Goal: Task Accomplishment & Management: Use online tool/utility

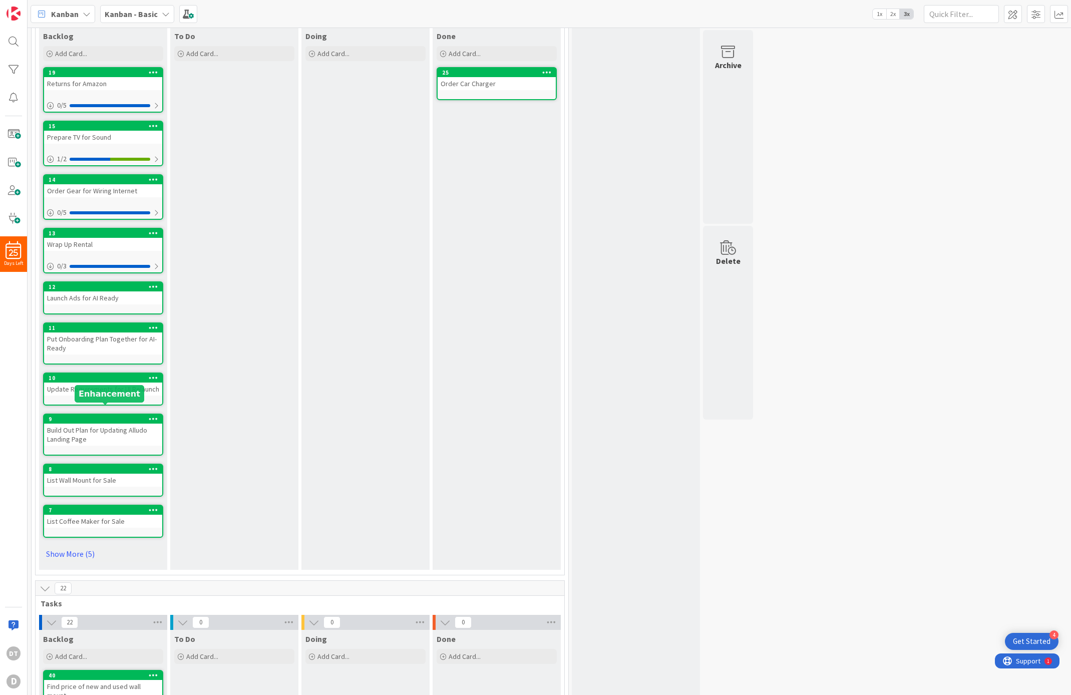
scroll to position [130, 0]
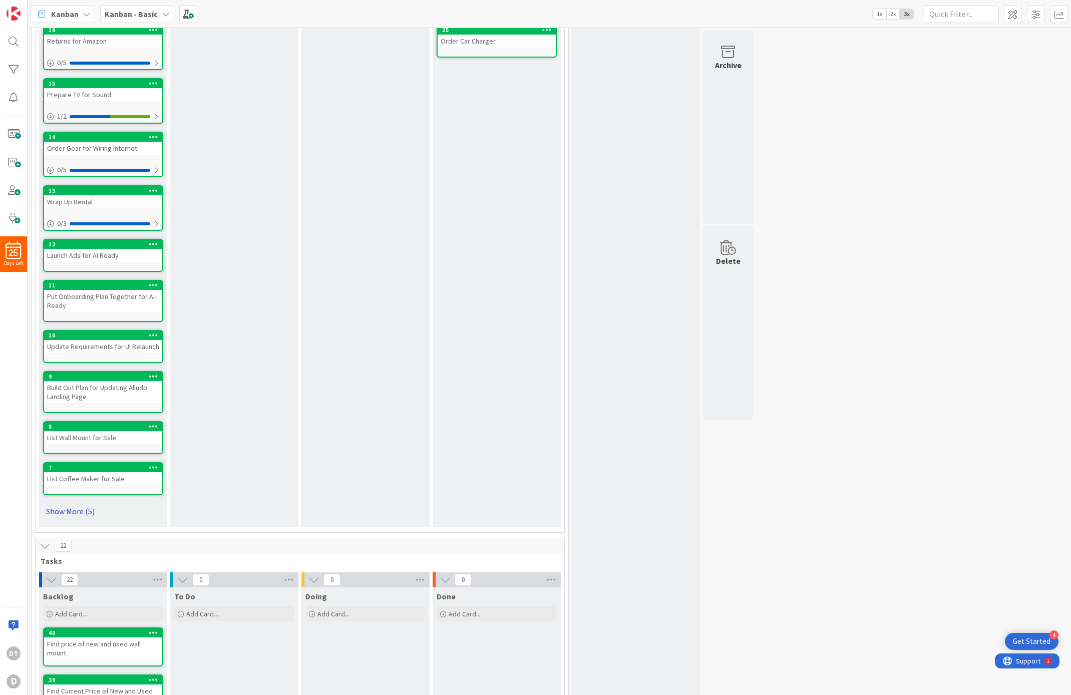
click at [77, 507] on link "Show More (5)" at bounding box center [103, 511] width 120 height 16
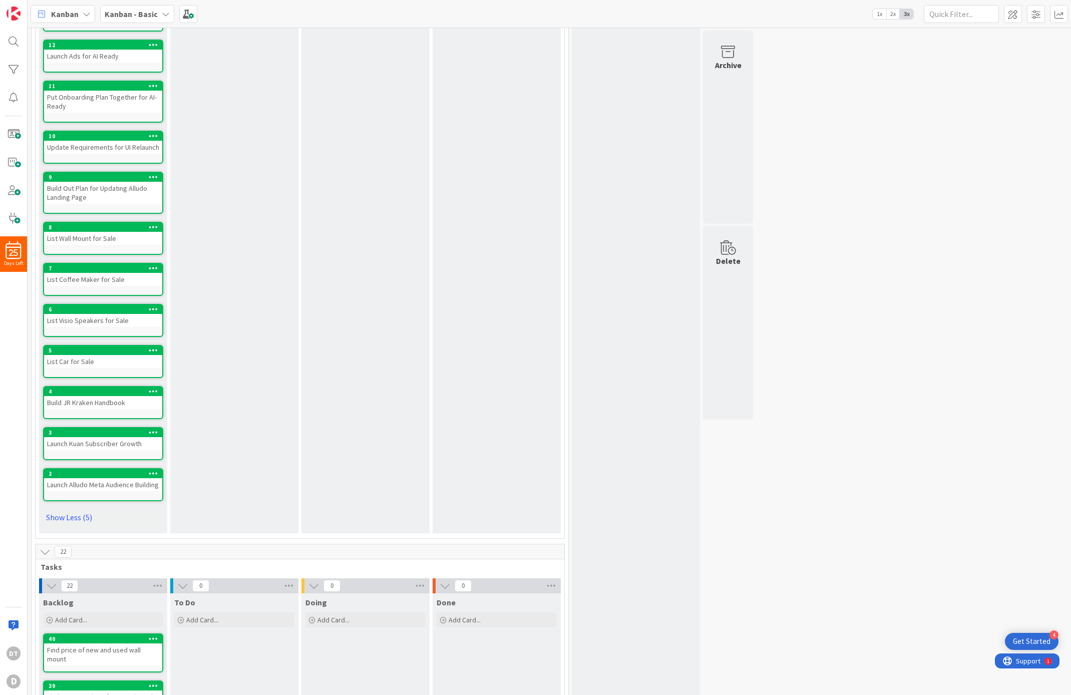
scroll to position [353, 0]
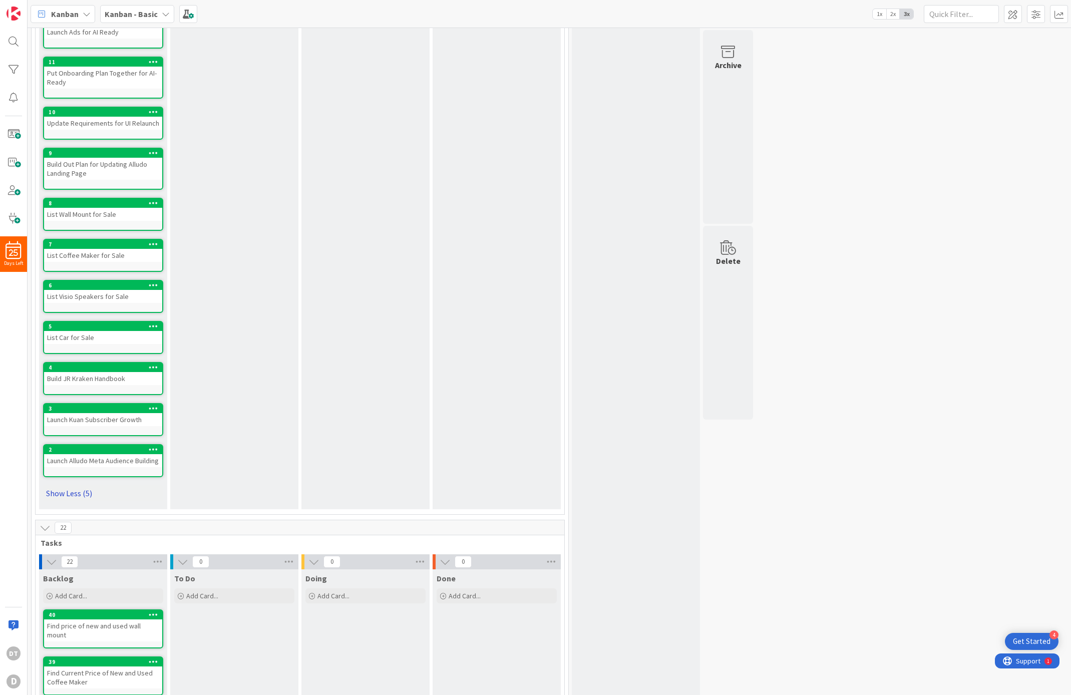
click at [84, 492] on link "Show Less (5)" at bounding box center [103, 493] width 120 height 16
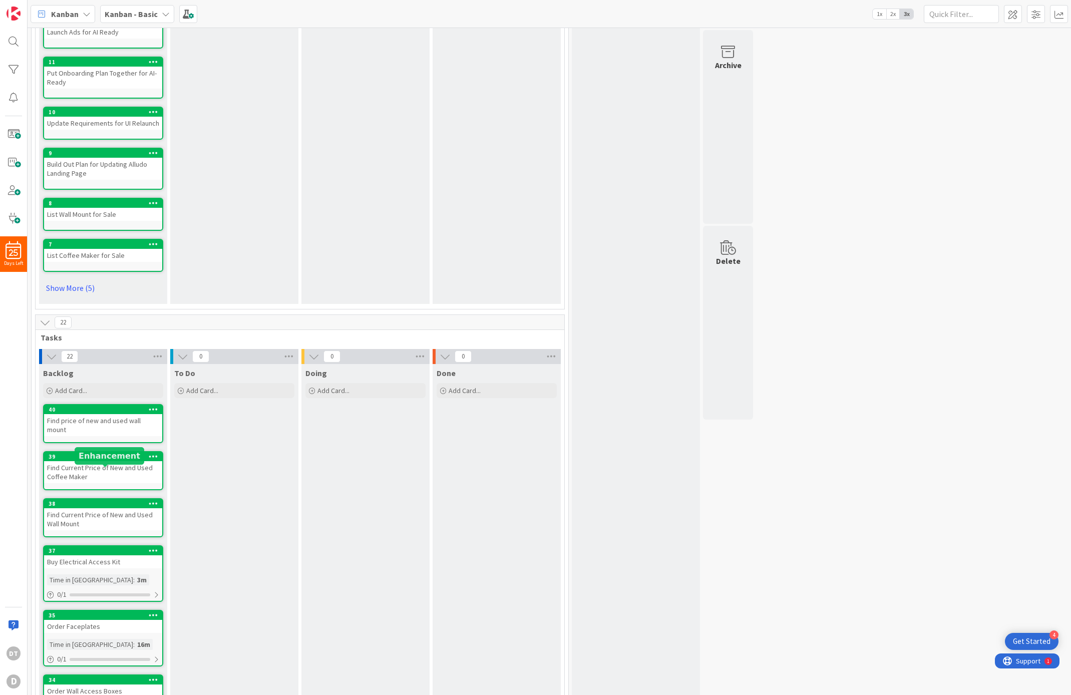
scroll to position [0, 0]
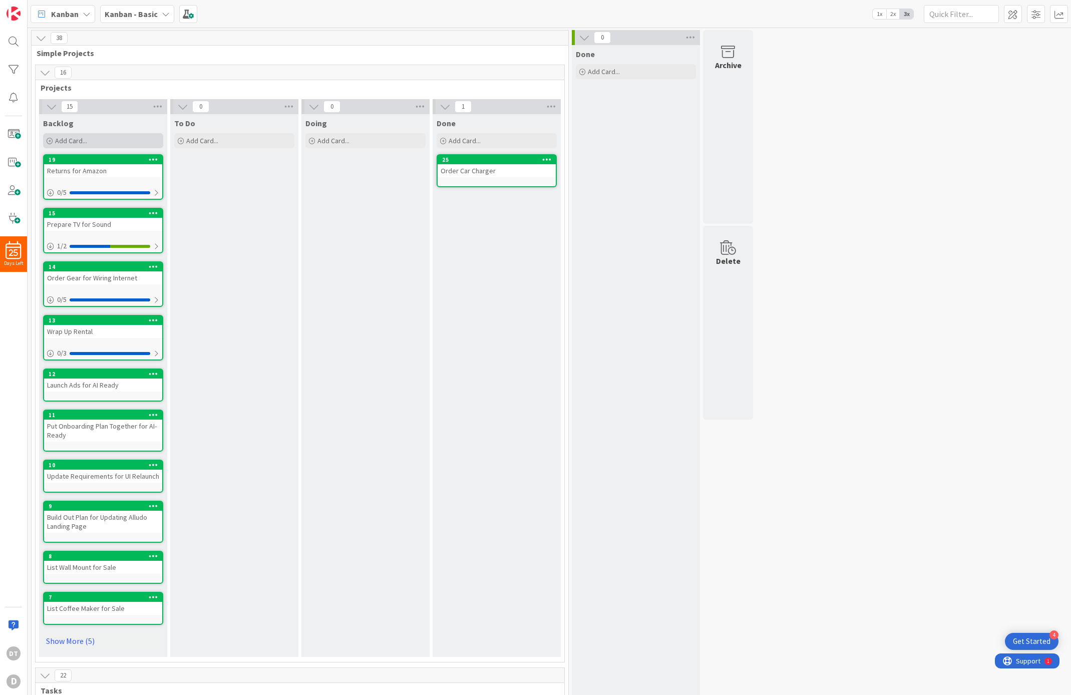
click at [74, 139] on span "Add Card..." at bounding box center [71, 140] width 32 height 9
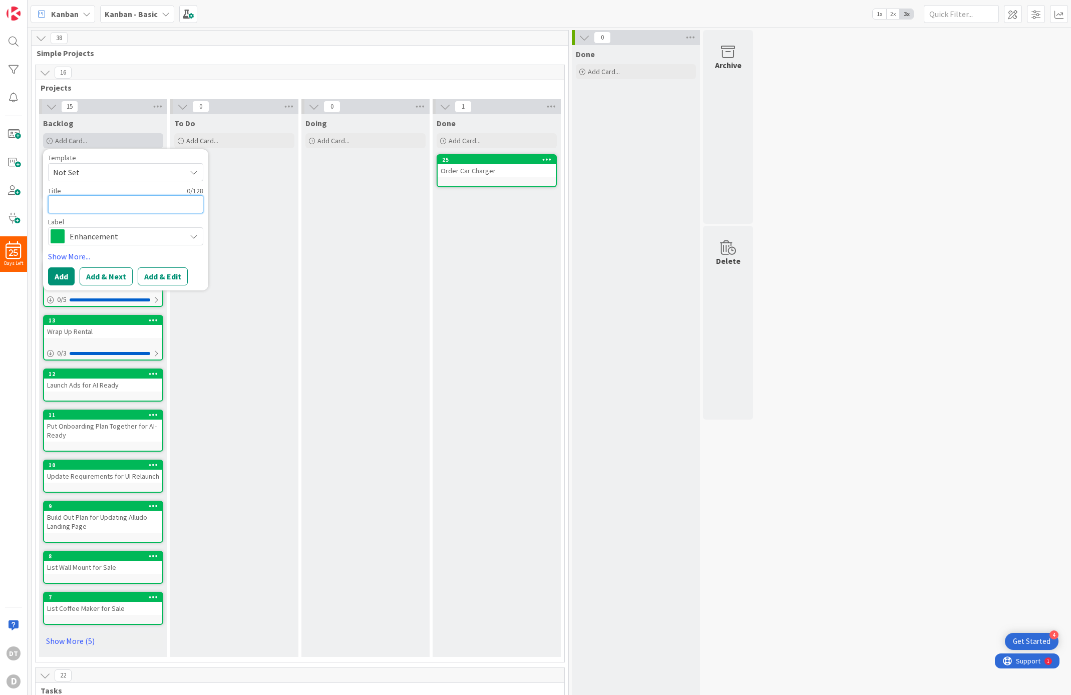
type textarea "B"
type textarea "x"
type textarea "Bu"
type textarea "x"
type textarea "Bul"
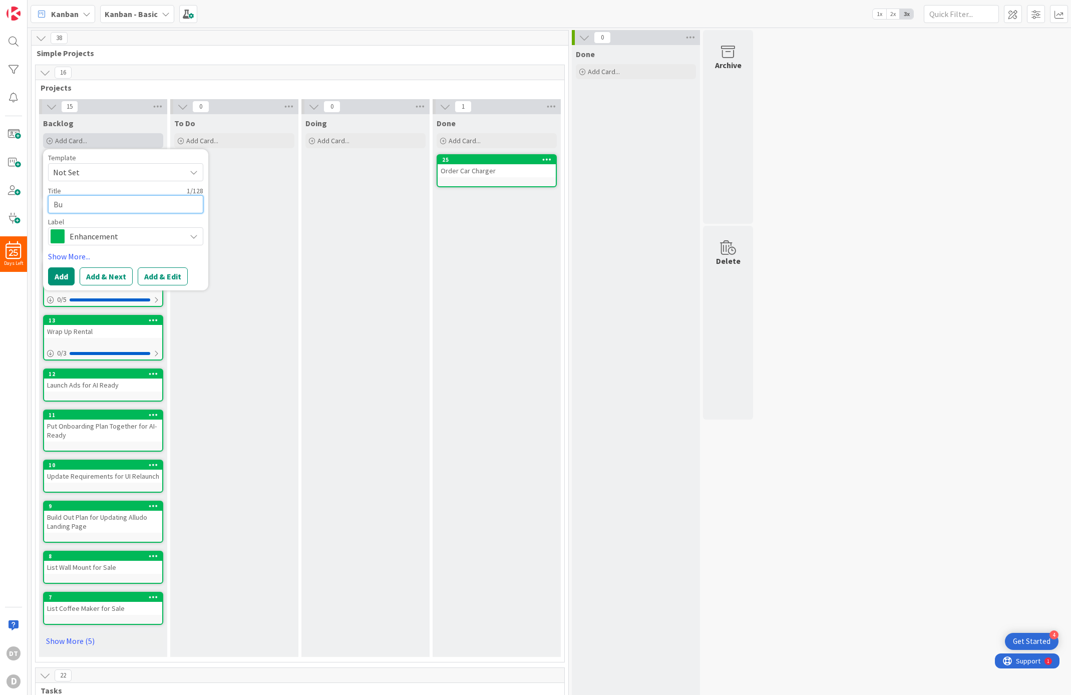
type textarea "x"
type textarea "Bu"
type textarea "x"
type textarea "[PERSON_NAME]"
type textarea "x"
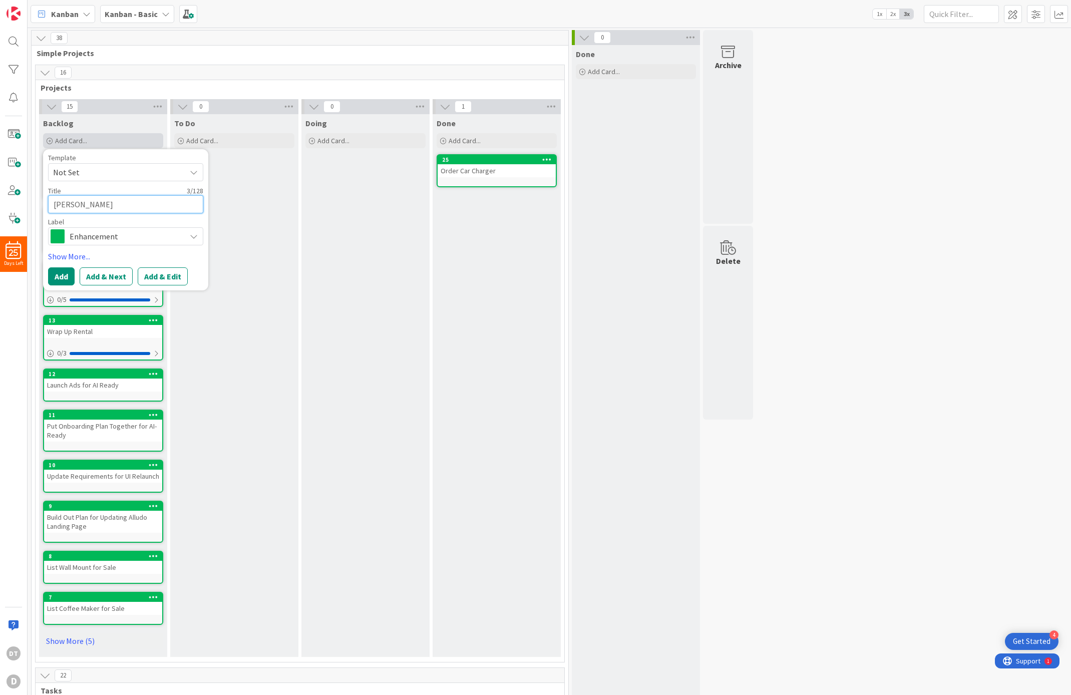
type textarea "Buil"
type textarea "x"
type textarea "Build"
type textarea "x"
type textarea "Build"
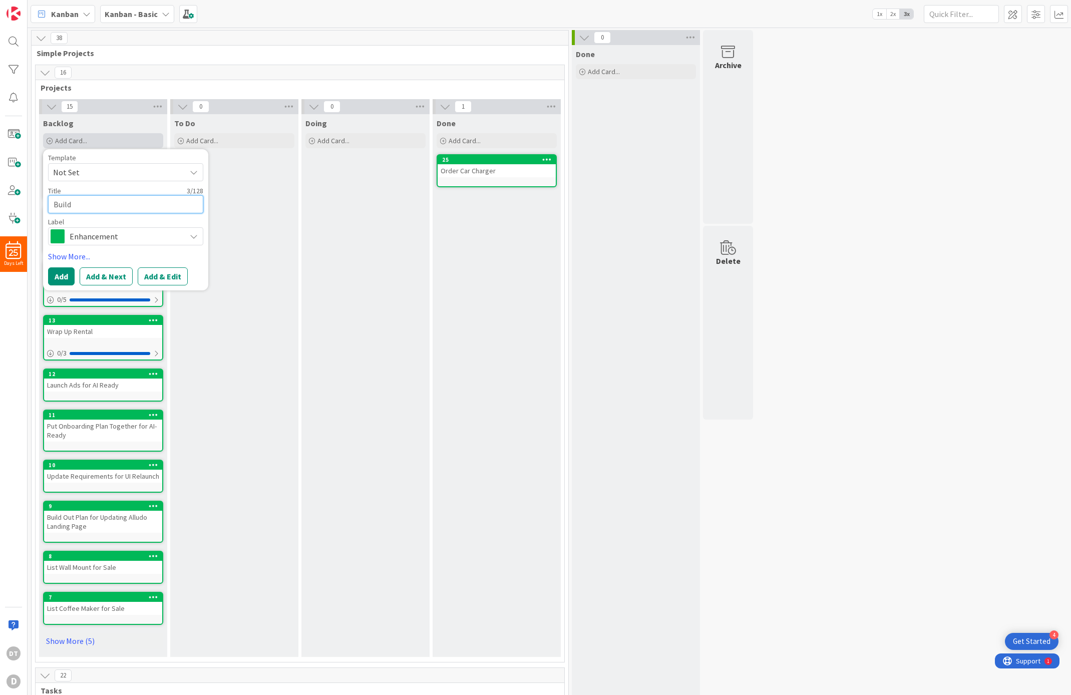
type textarea "x"
type textarea "Build J"
type textarea "x"
type textarea "Build JR"
type textarea "x"
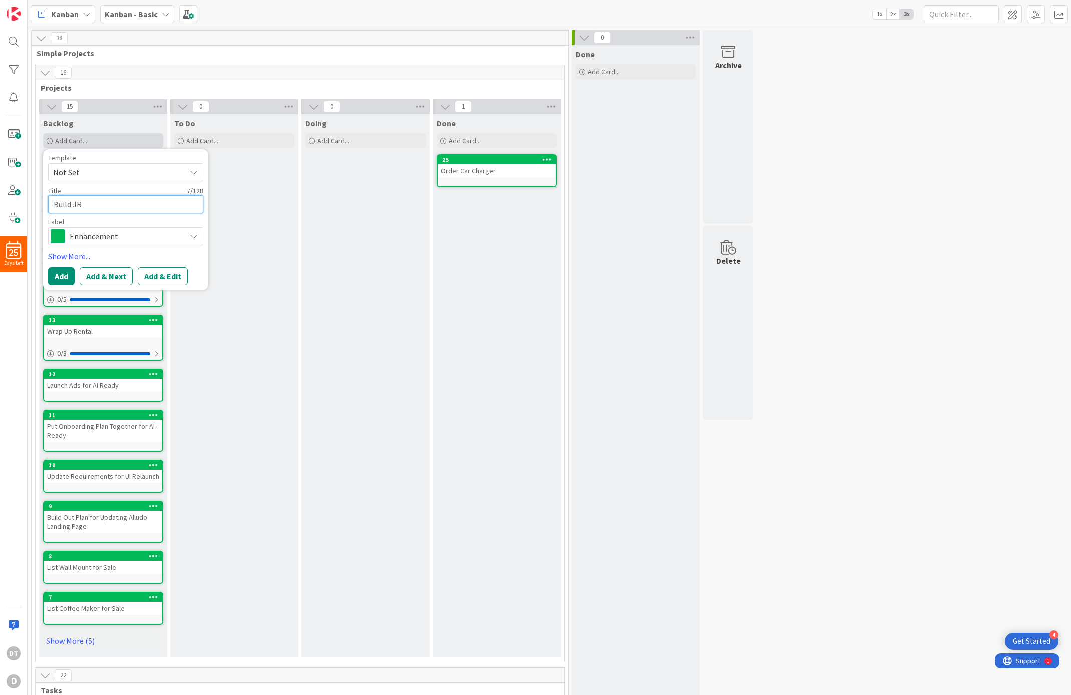
type textarea "Build JR"
type textarea "x"
type textarea "Build JR K"
type textarea "x"
type textarea "Build JR Kr"
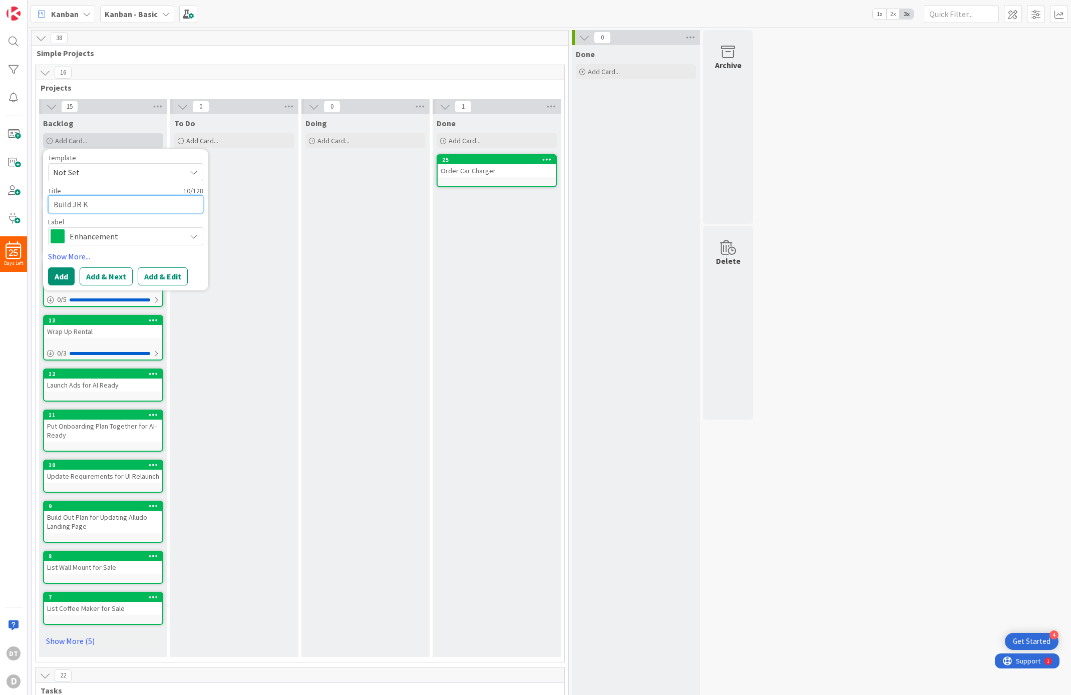
type textarea "x"
type textarea "Build JR Kra"
type textarea "x"
type textarea "Build JR Krak"
type textarea "x"
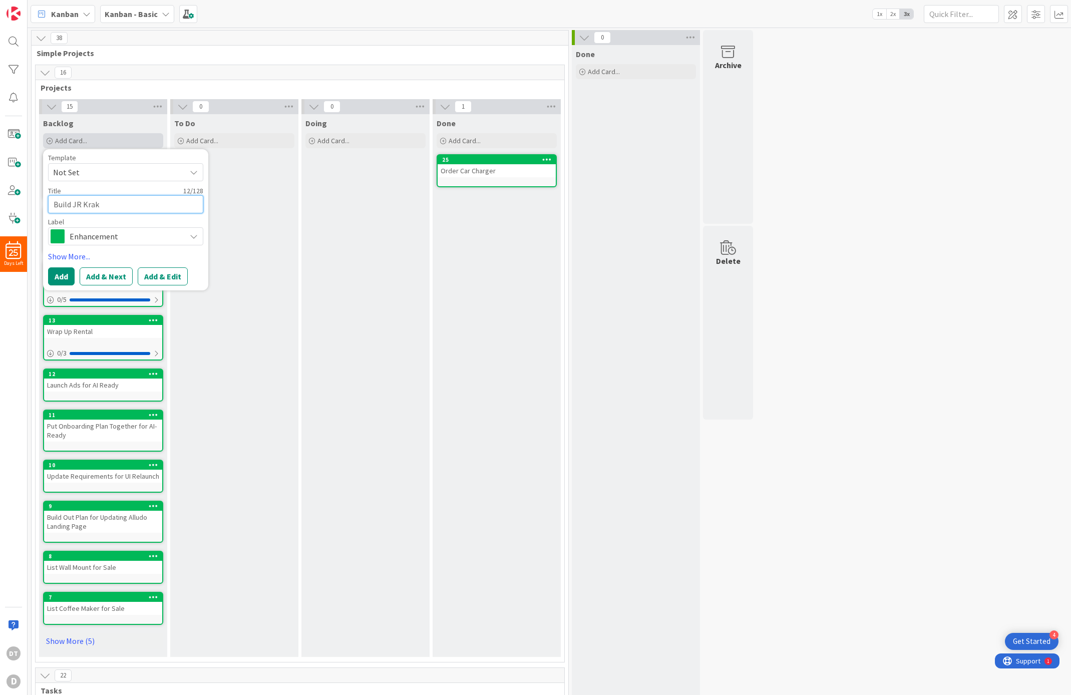
type textarea "Build JR [PERSON_NAME]"
type textarea "x"
type textarea "Build JR Kraken"
type textarea "x"
type textarea "Build JR Kraken"
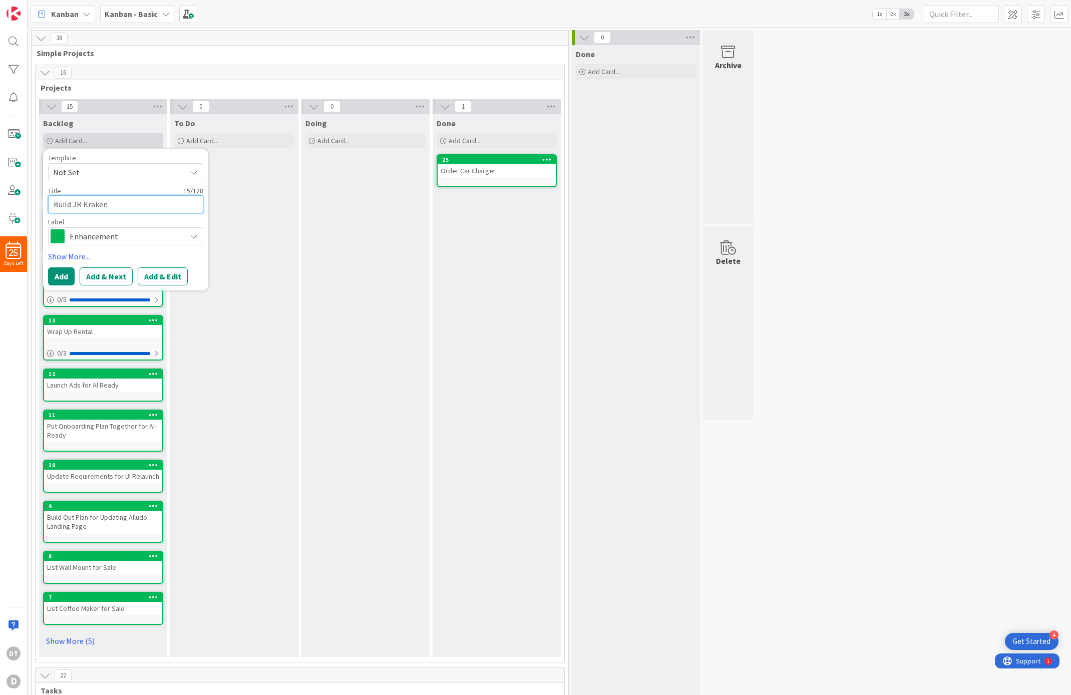
type textarea "x"
type textarea "Build JR Kraken B"
type textarea "x"
type textarea "Build JR Kraken Bo"
type textarea "x"
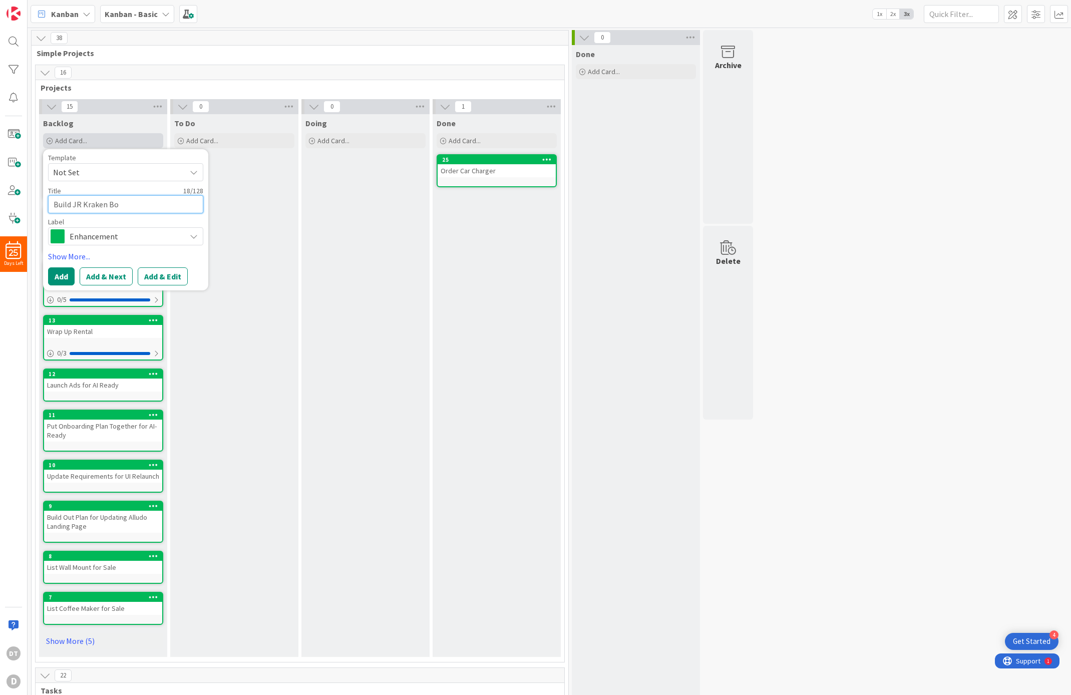
type textarea "Build JR Kraken Boo"
type textarea "x"
type textarea "Build JR Kraken Book"
type textarea "x"
type textarea "Build JR Kraken Book"
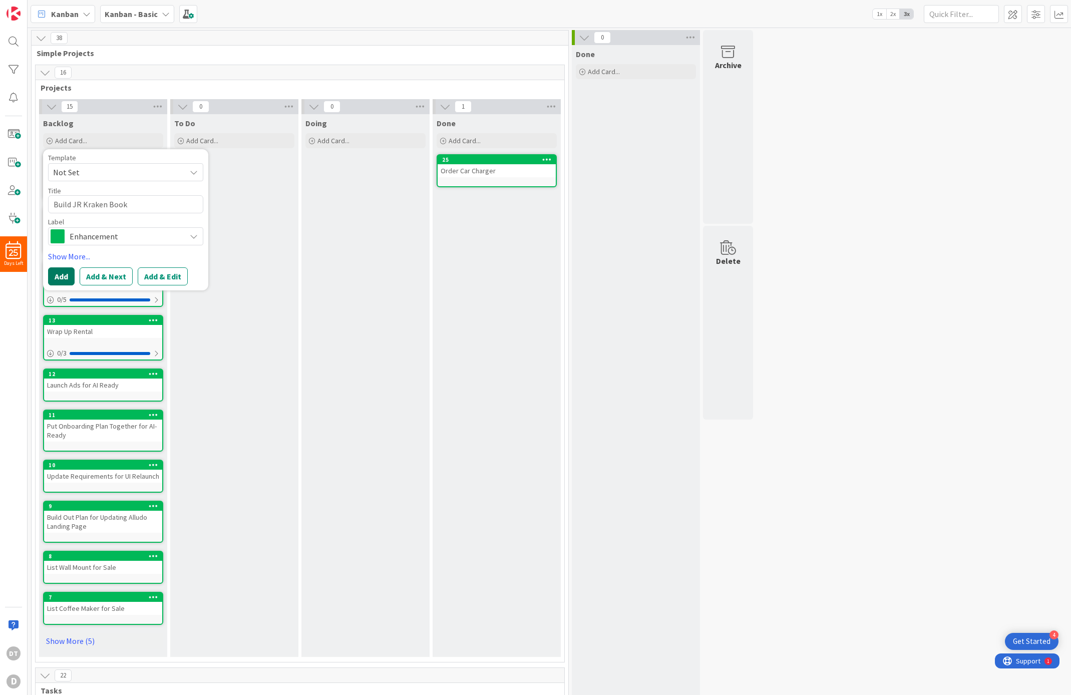
click at [64, 274] on button "Add" at bounding box center [61, 276] width 27 height 18
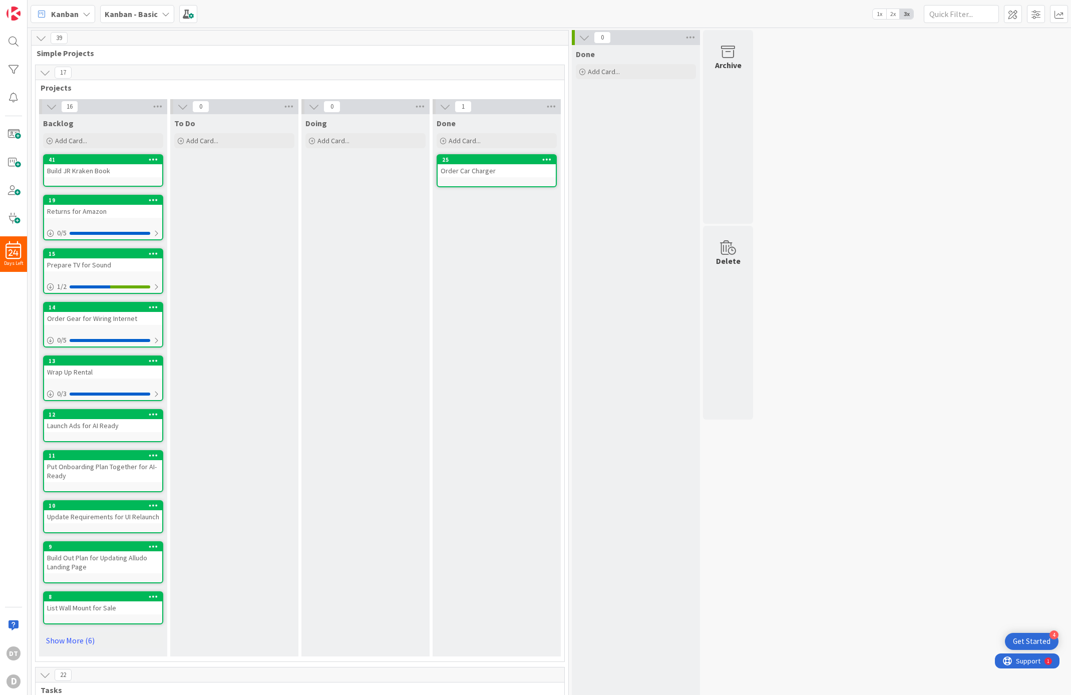
click at [101, 172] on div "Build JR Kraken Book" at bounding box center [103, 170] width 118 height 13
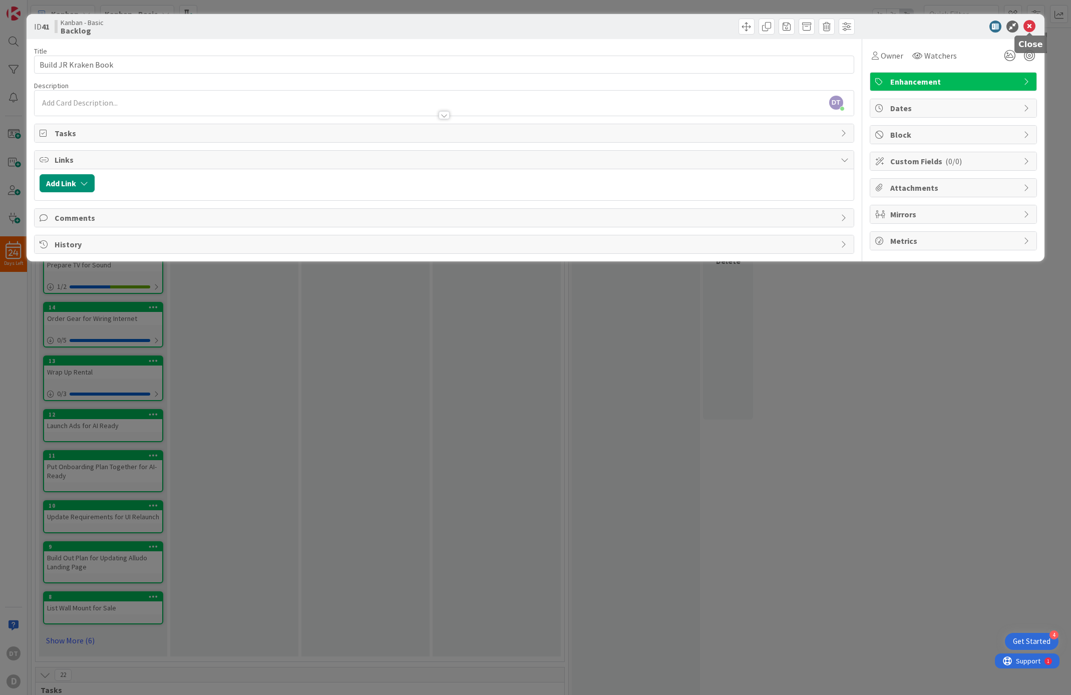
click at [1031, 23] on icon at bounding box center [1029, 27] width 12 height 12
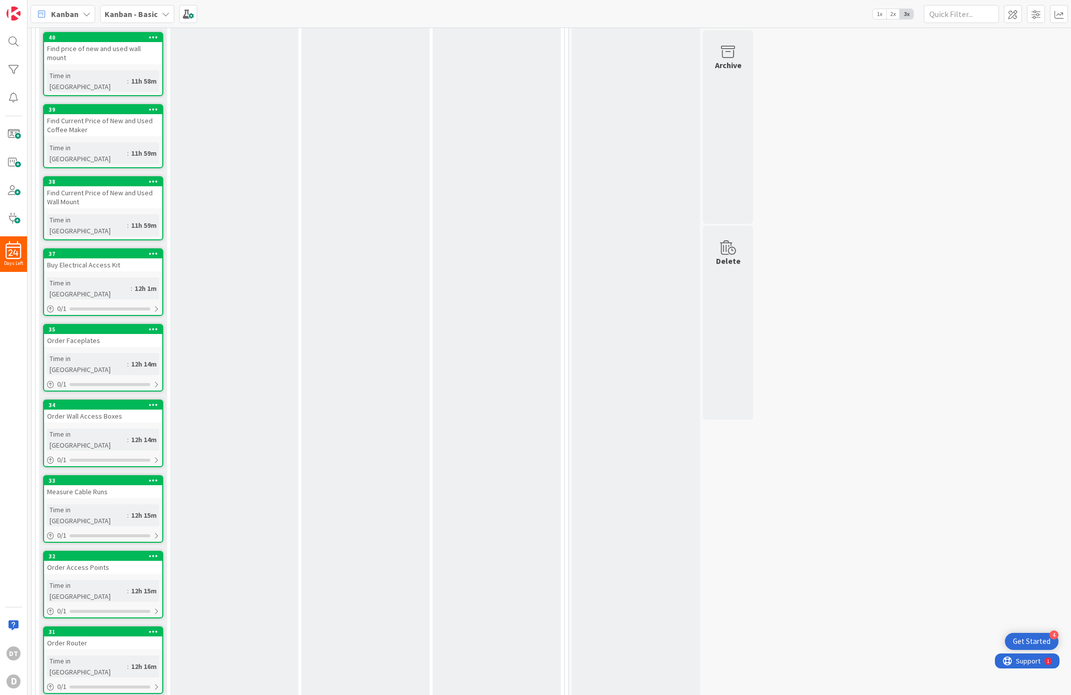
scroll to position [237, 0]
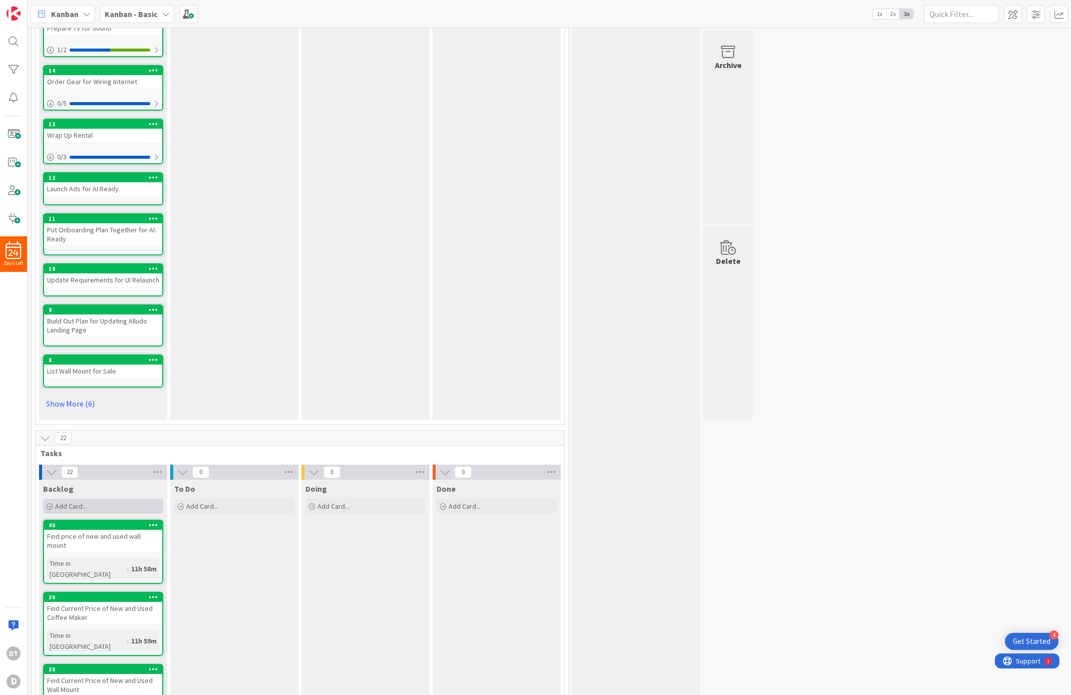
click at [76, 505] on span "Add Card..." at bounding box center [71, 506] width 32 height 9
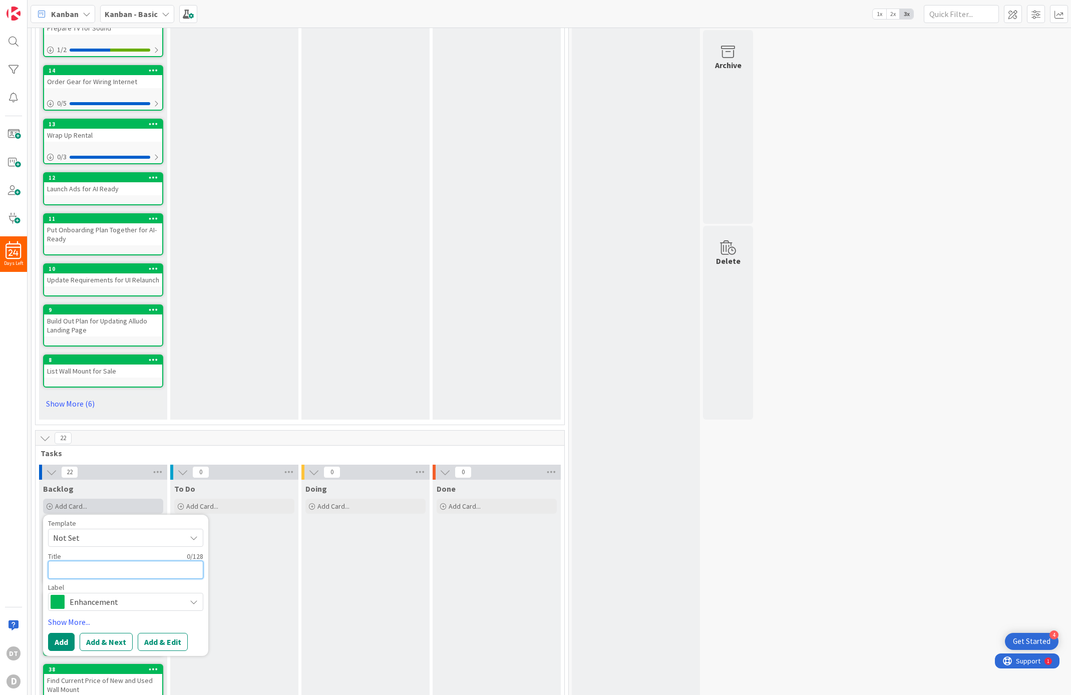
type textarea "A"
type textarea "x"
type textarea "Ad"
type textarea "x"
type textarea "Add"
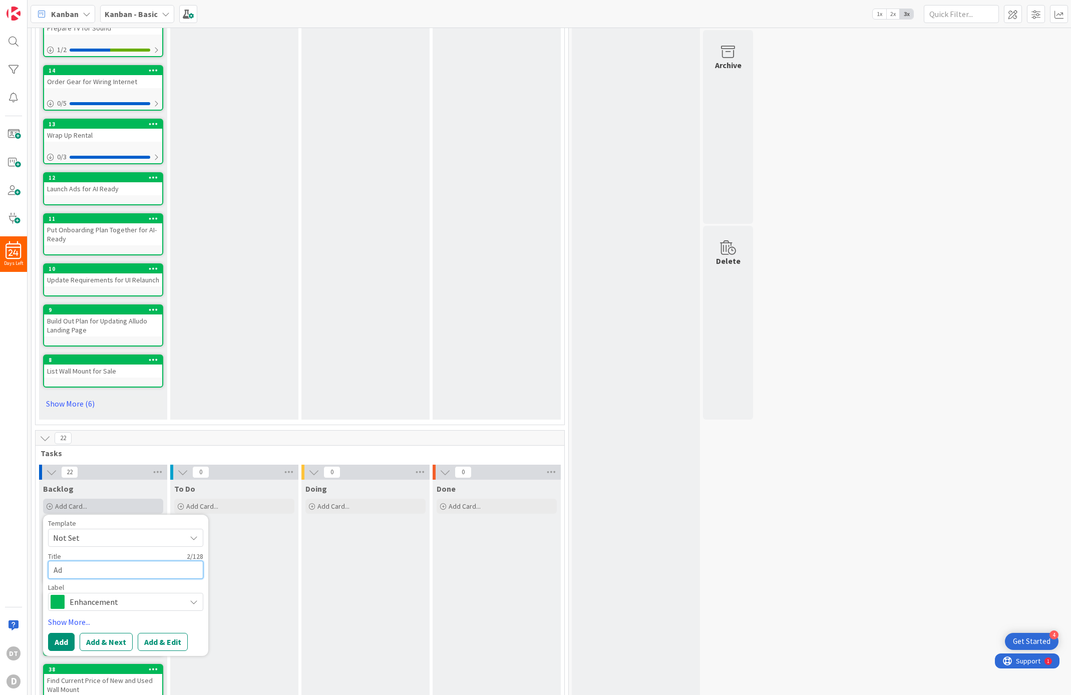
type textarea "x"
type textarea "Add"
type textarea "x"
type textarea "Add U"
type textarea "x"
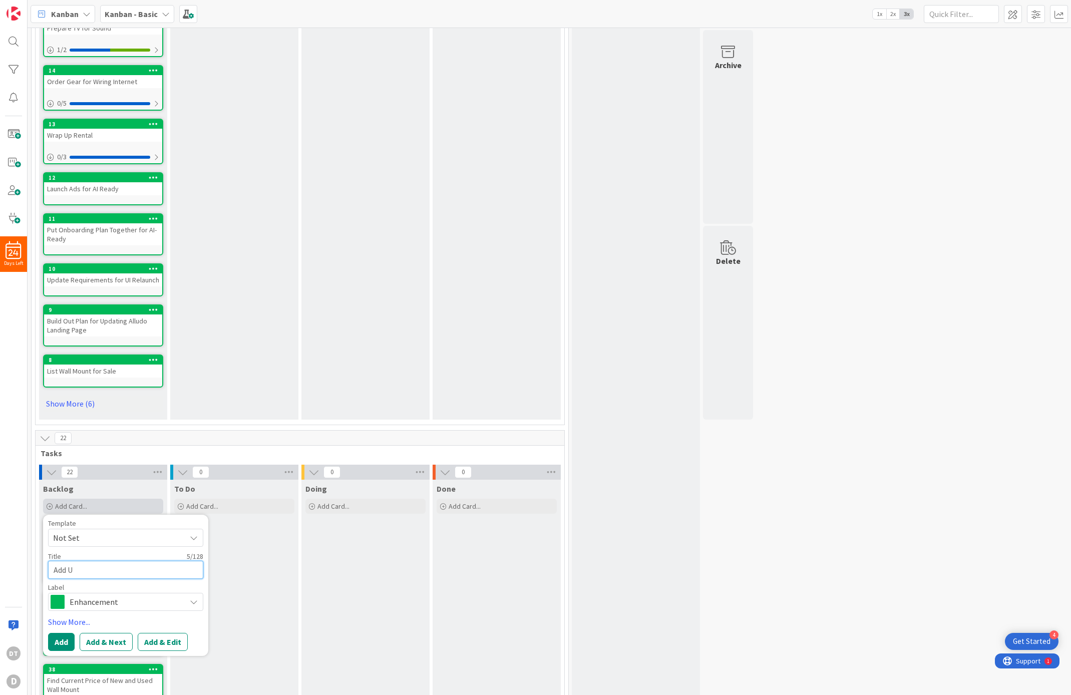
type textarea "Add Up"
type textarea "x"
type textarea "Add Upd"
type textarea "x"
type textarea "Add Updt"
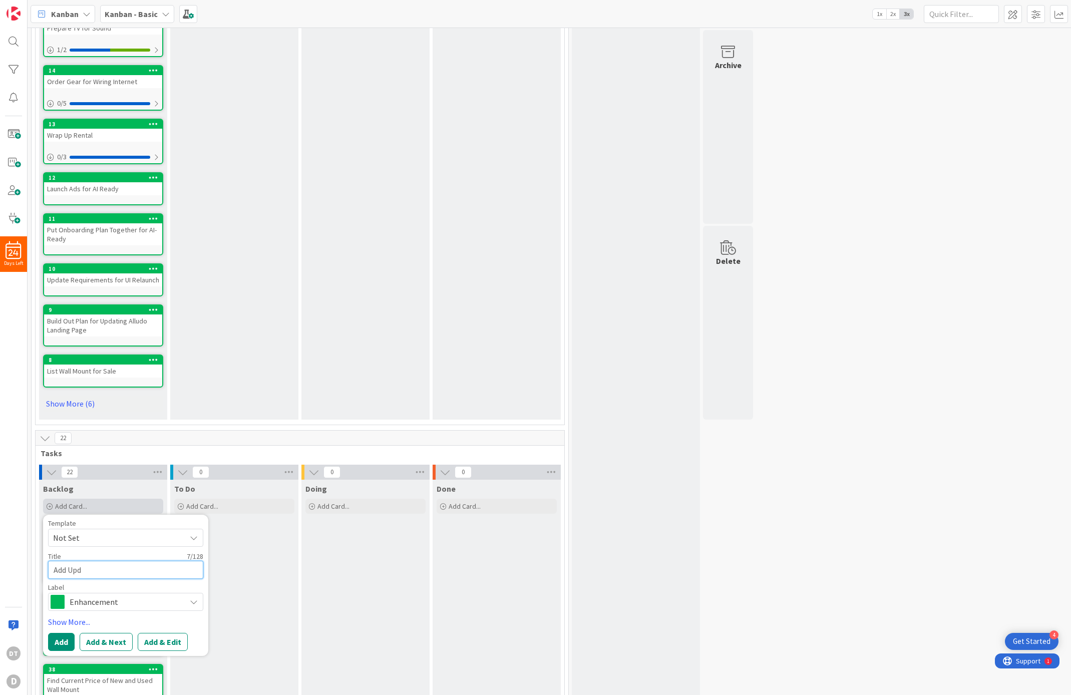
type textarea "x"
type textarea "Add Updte"
type textarea "x"
type textarea "Add Updted"
type textarea "x"
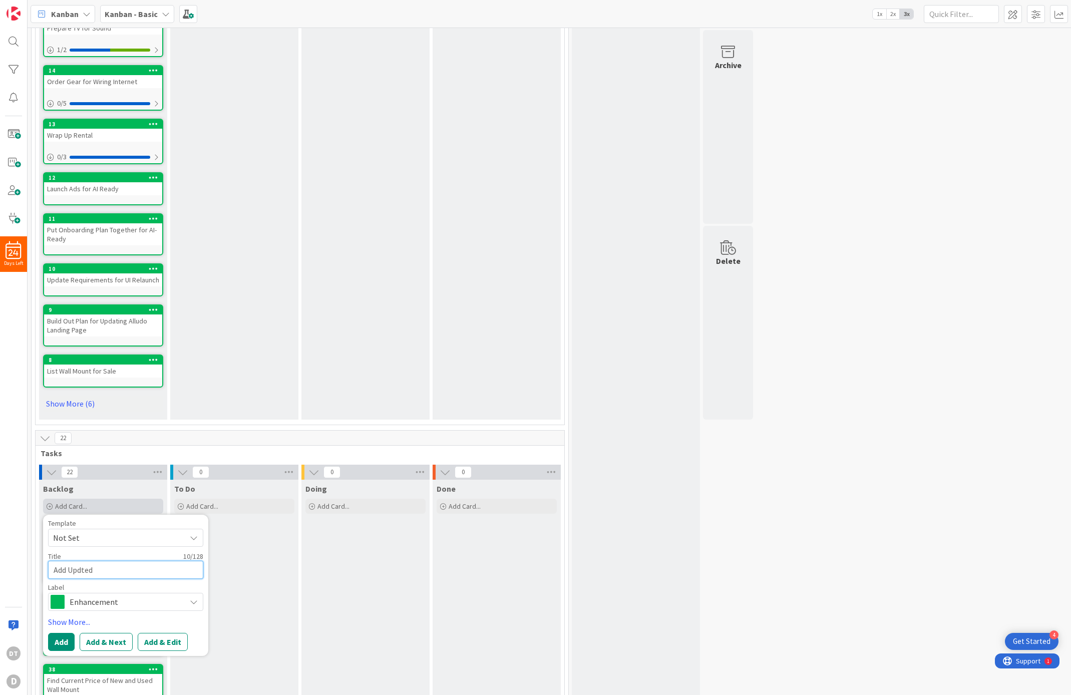
type textarea "Add Updte"
type textarea "x"
type textarea "Add Updt"
type textarea "x"
type textarea "Add Upd"
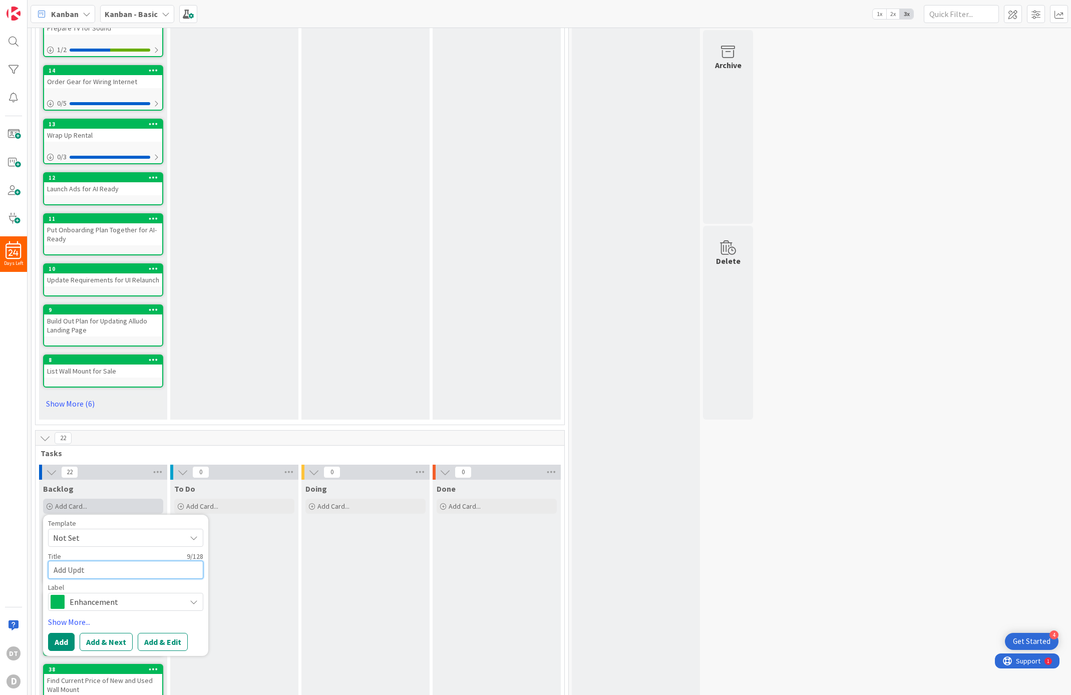
type textarea "x"
type textarea "Add Upda"
type textarea "x"
type textarea "Add Updat"
type textarea "x"
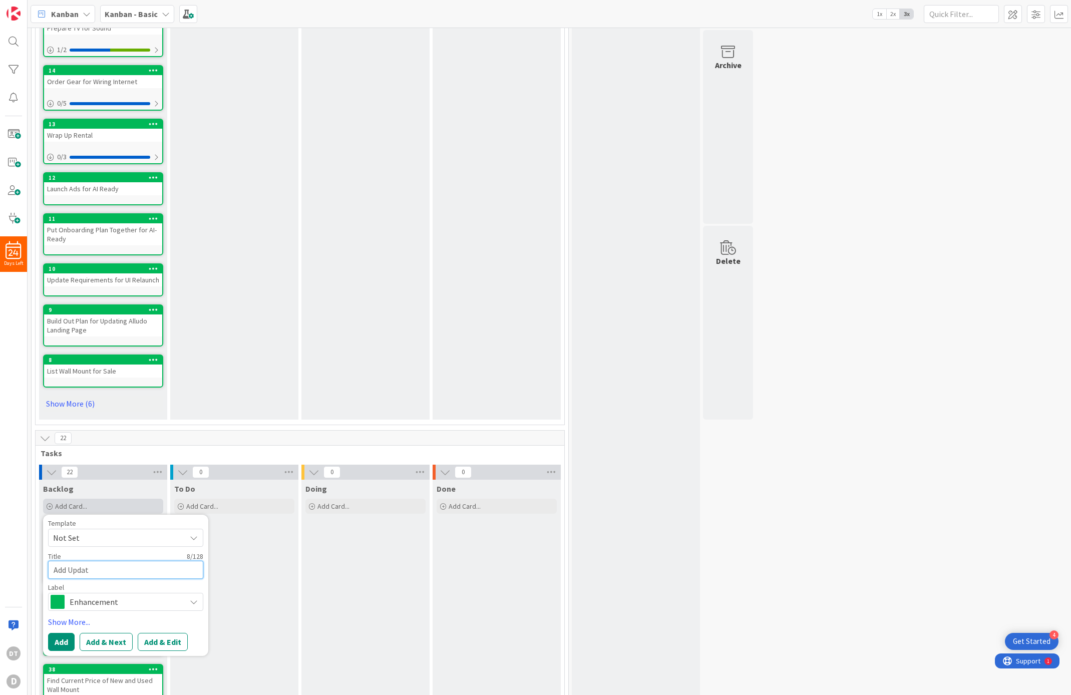
type textarea "Add Update"
type textarea "x"
type textarea "Add Updated"
type textarea "x"
type textarea "Add Updated"
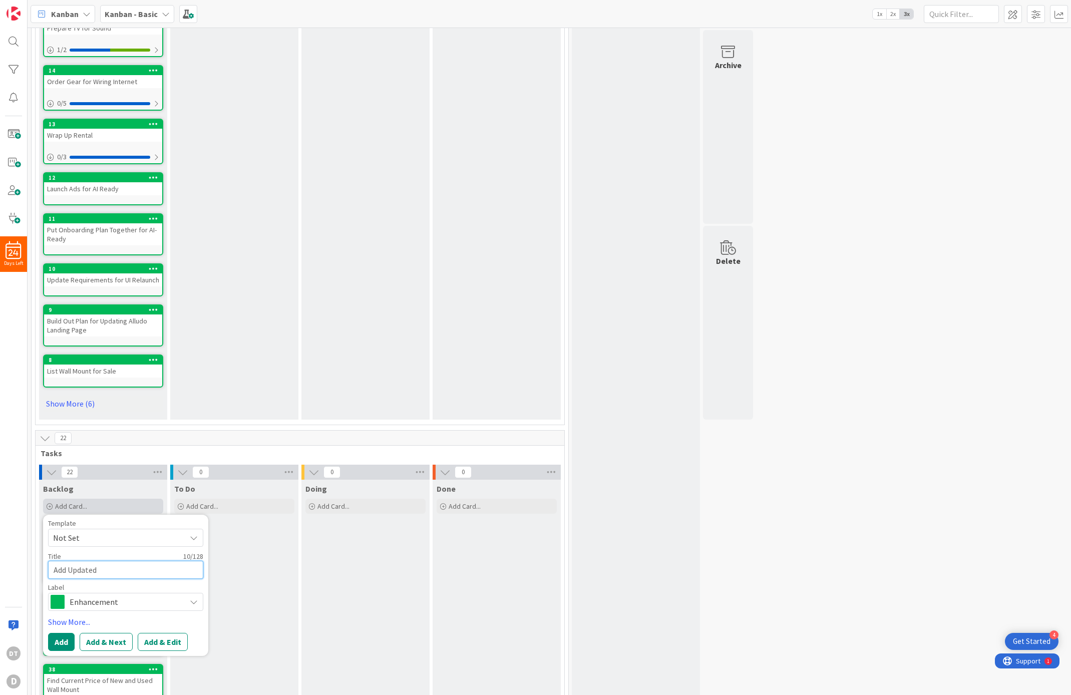
type textarea "x"
type textarea "Add Updated W"
type textarea "x"
type textarea "Add Updated Wo"
type textarea "x"
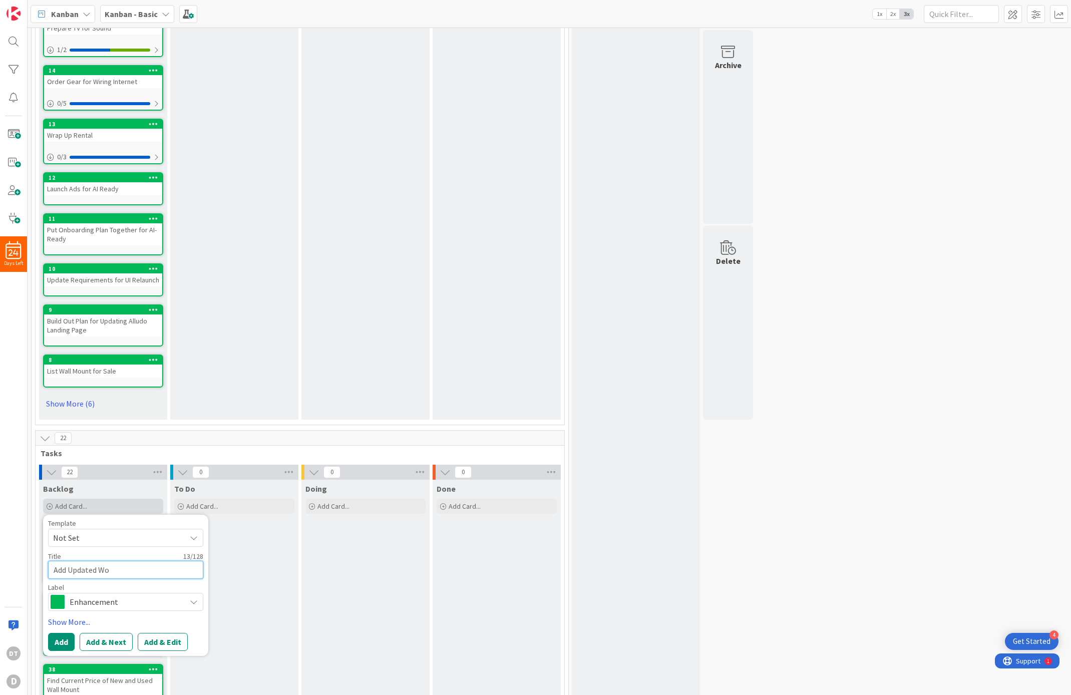
type textarea "Add Updated Wor"
type textarea "x"
type textarea "Add Updated Work"
type textarea "x"
type textarea "Add Updated Worko"
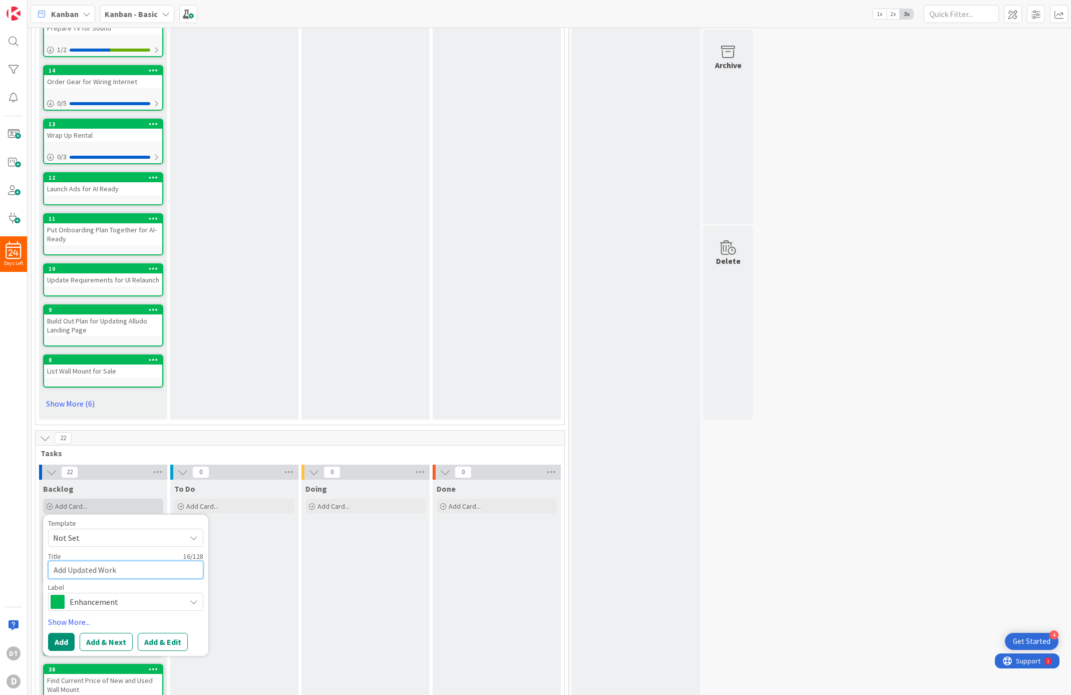
type textarea "x"
type textarea "Add Updated Workou"
type textarea "x"
type textarea "Add Updated Workout"
type textarea "x"
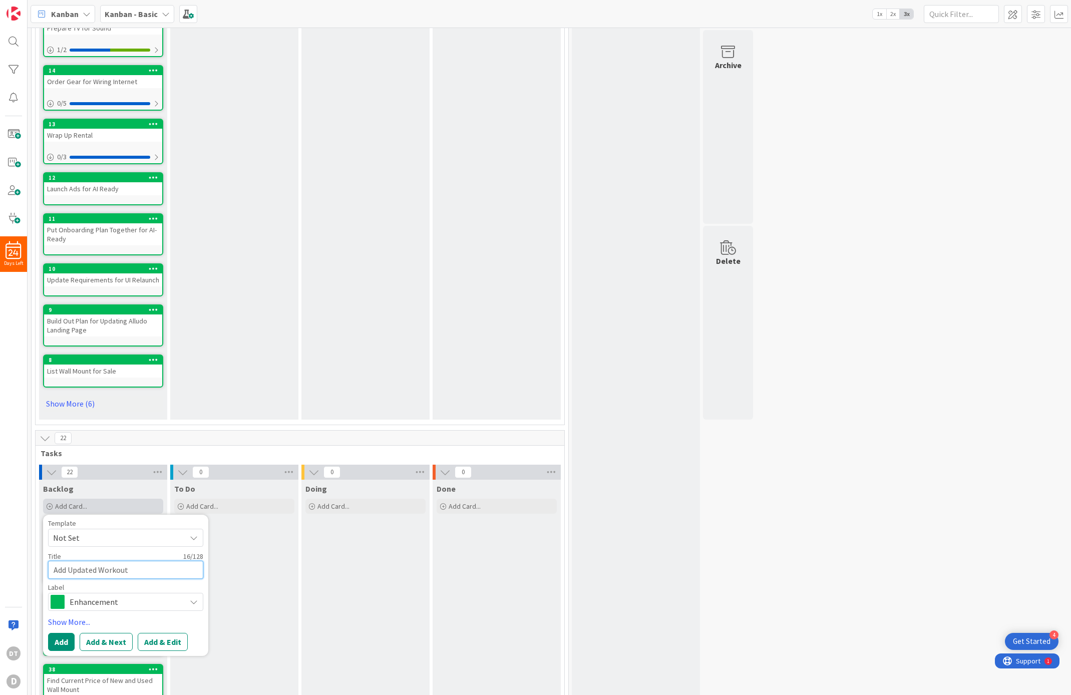
type textarea "Add Updated Workout"
type textarea "x"
type textarea "Add Updated Workout P"
type textarea "x"
type textarea "Add Updated Workout Pla"
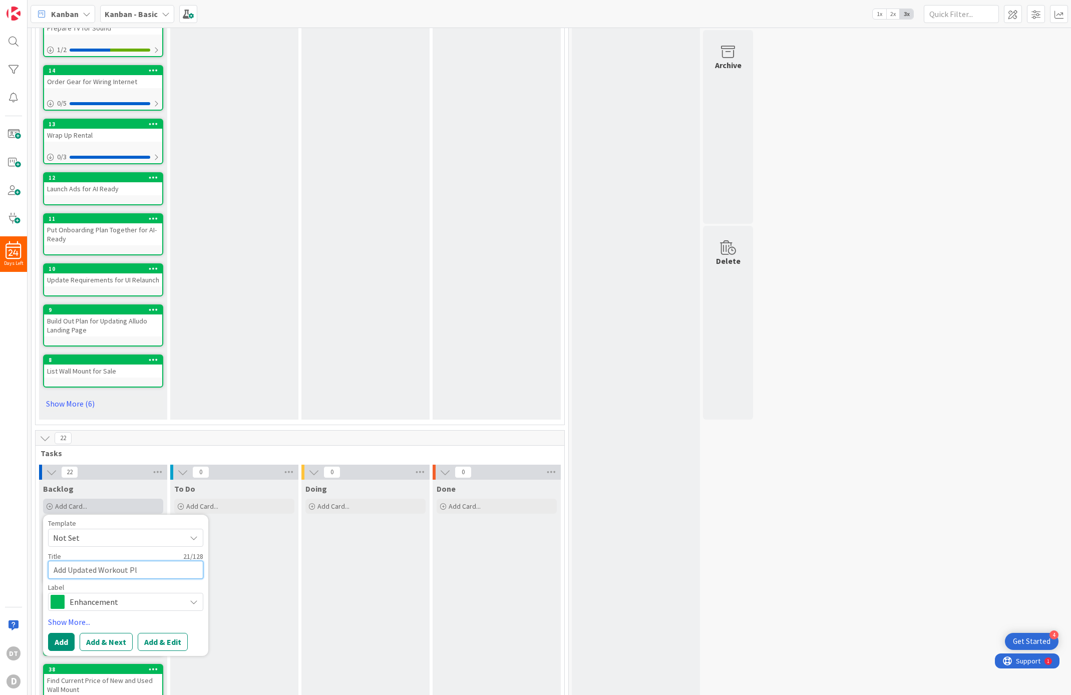
type textarea "x"
type textarea "Add Updated Workout Plan"
type textarea "x"
type textarea "Add Updated Workout Plan"
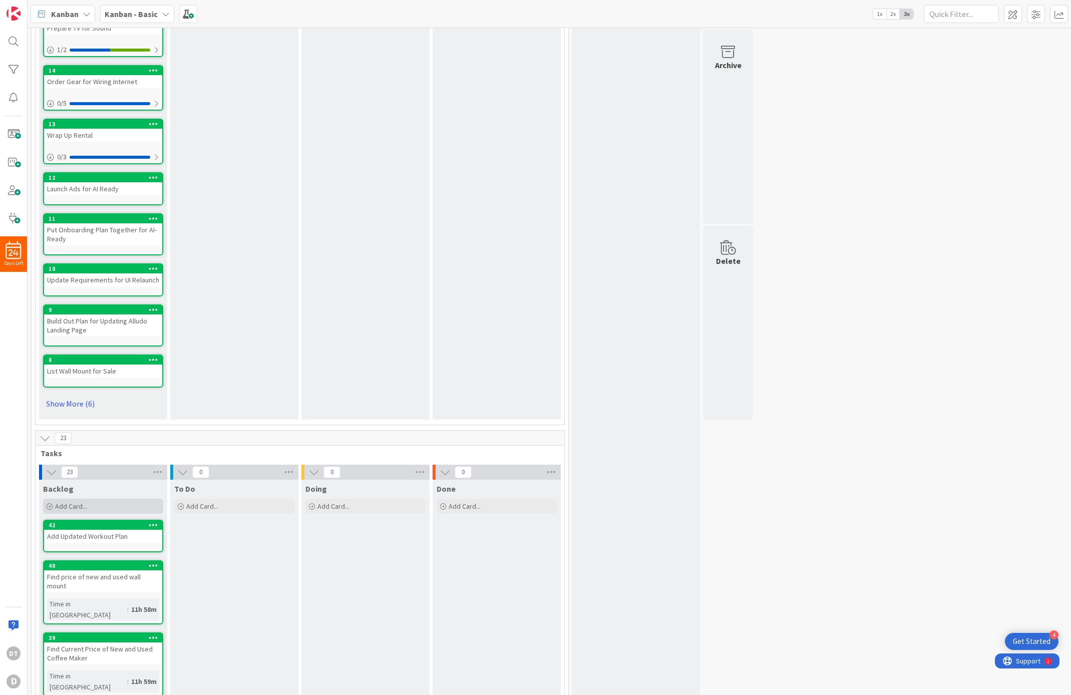
click at [92, 503] on div "Add Card..." at bounding box center [103, 506] width 120 height 15
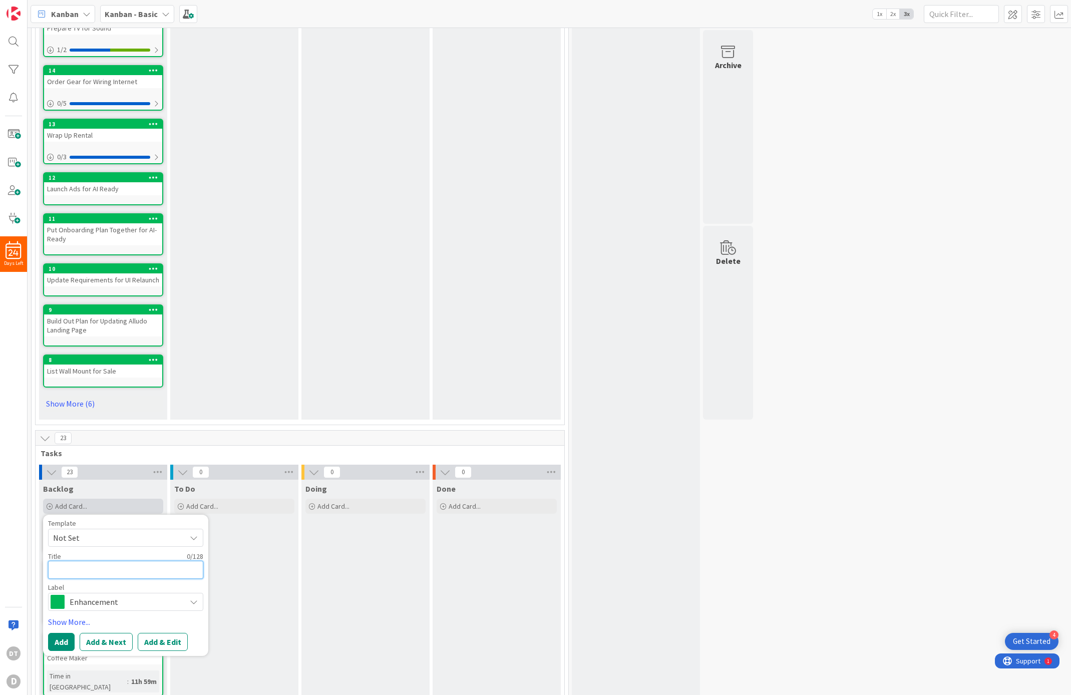
type textarea "A"
type textarea "x"
type textarea "Ad"
type textarea "x"
type textarea "Add"
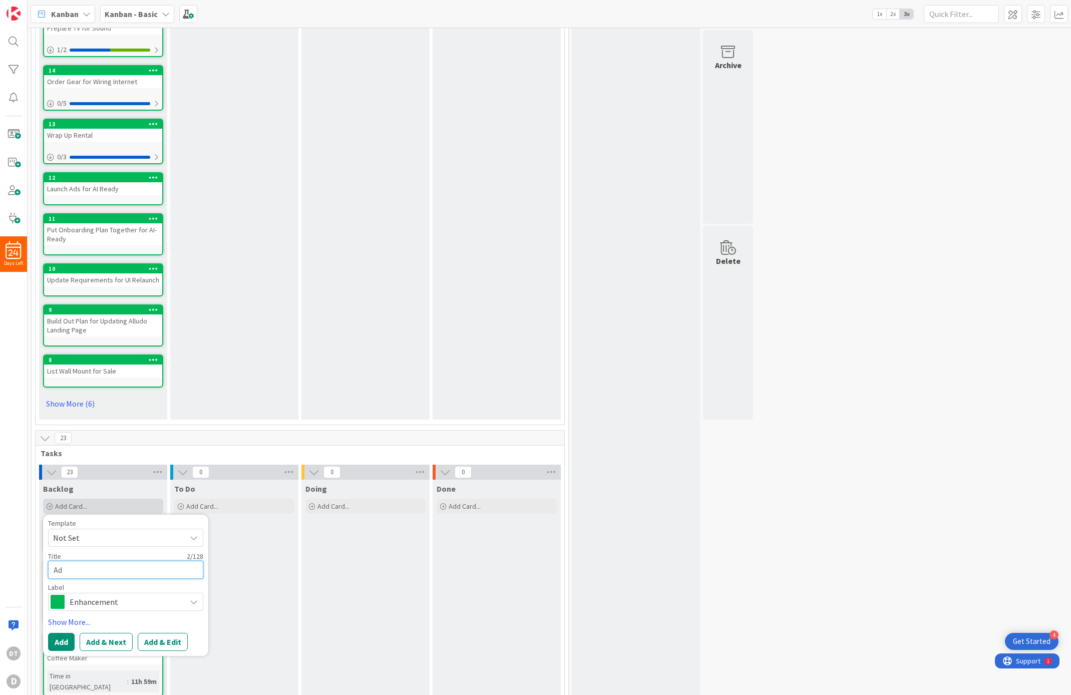
type textarea "x"
type textarea "Add"
type textarea "x"
type textarea "Add C"
type textarea "x"
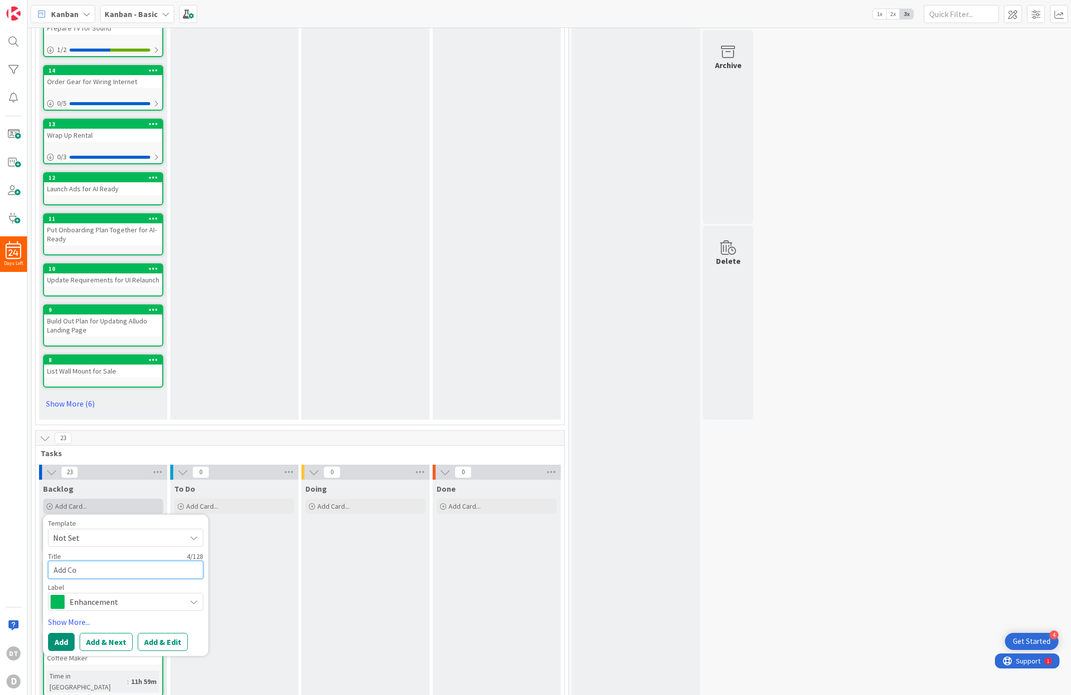
type textarea "Add Cor"
type textarea "x"
type textarea "Add Core"
type textarea "x"
type textarea "Add Core"
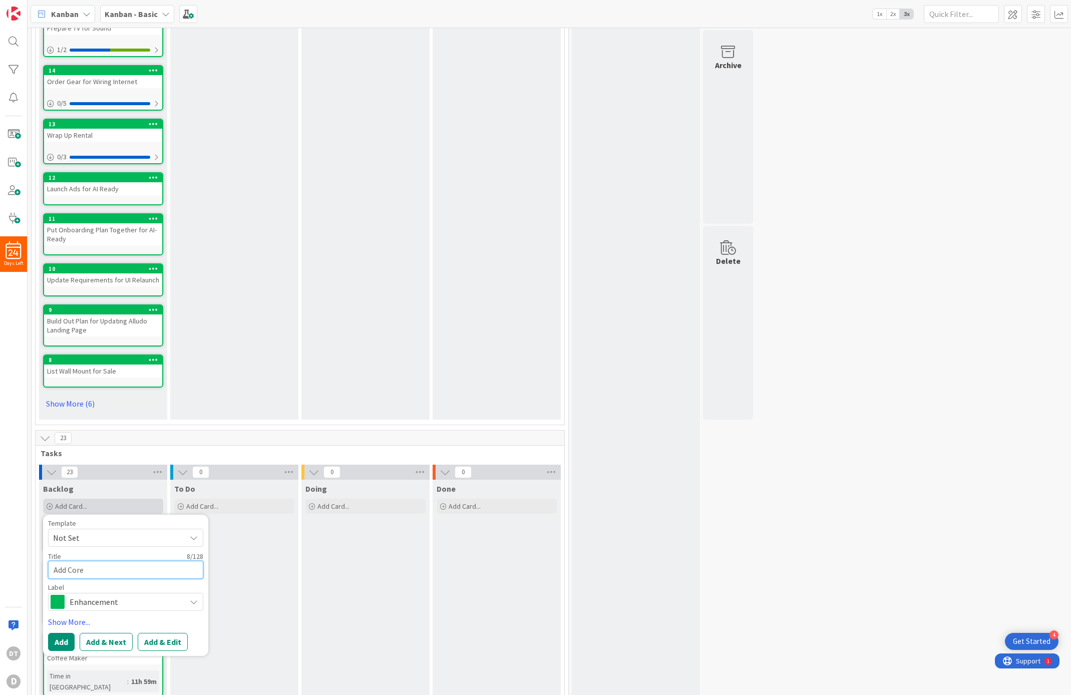
type textarea "x"
type textarea "Add Core W"
type textarea "x"
type textarea "Add Core Wor"
type textarea "x"
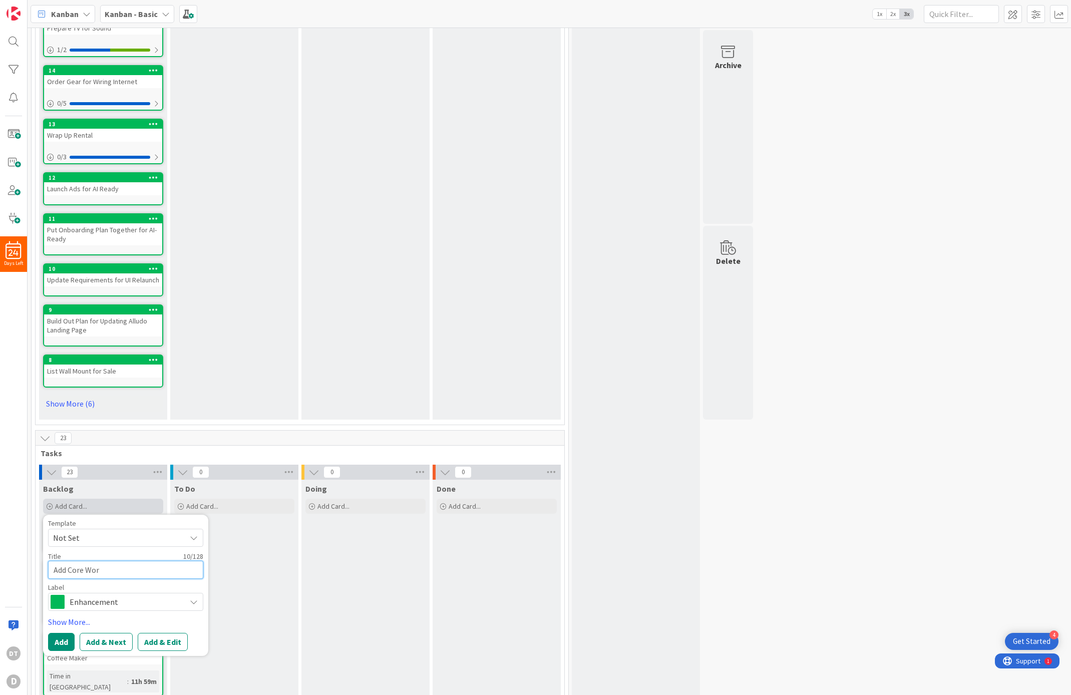
type textarea "Add Core Work"
type textarea "x"
type textarea "Add Core Worko"
type textarea "x"
type textarea "Add Core Workou"
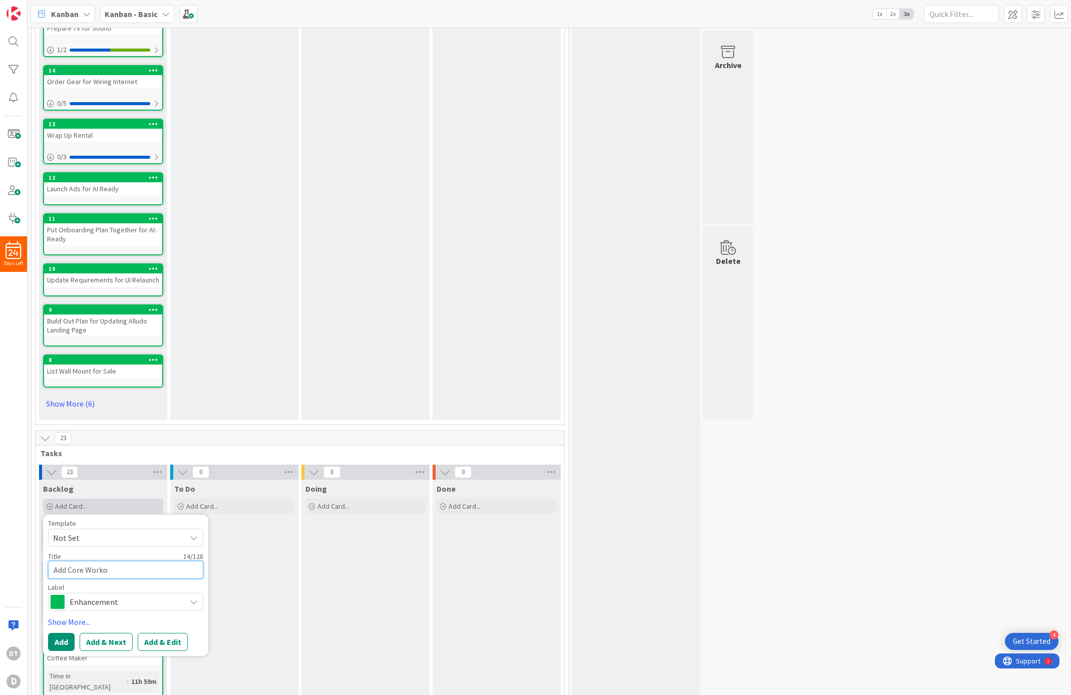
type textarea "x"
type textarea "Add Core Workout"
type textarea "x"
type textarea "Add Core Workouts"
type textarea "x"
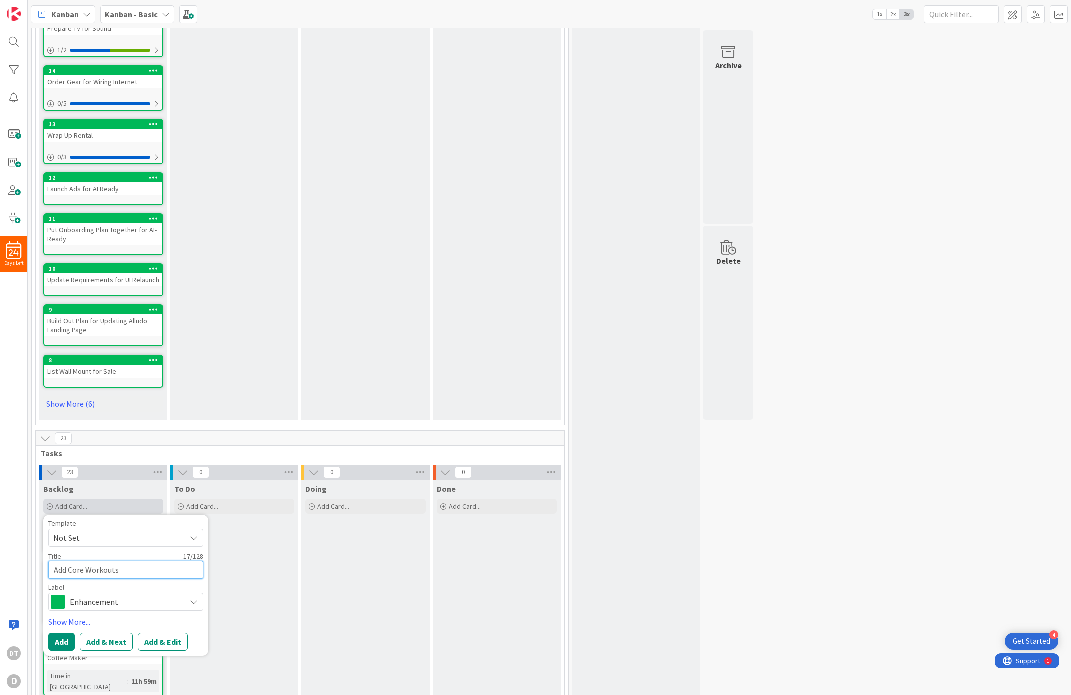
type textarea "Add Core Workout"
type textarea "x"
type textarea "Add Core Workou"
type textarea "x"
type textarea "Add Core Worko"
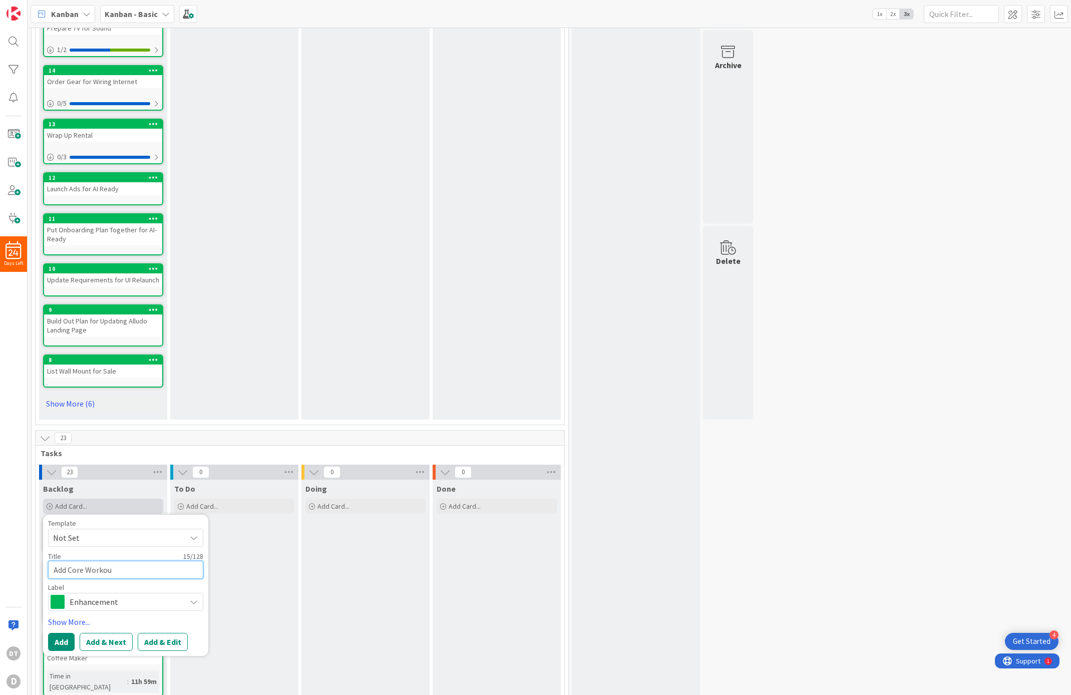
type textarea "x"
type textarea "Add Core Work"
type textarea "x"
type textarea "Add Core Wor"
type textarea "x"
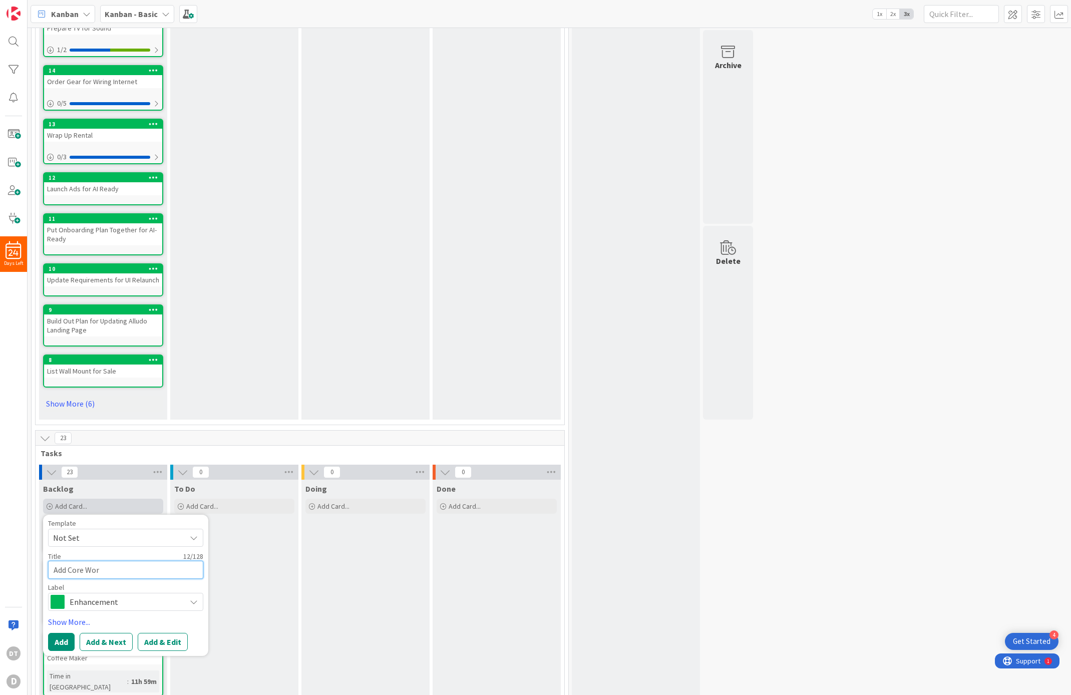
type textarea "Add Core Wo"
type textarea "x"
type textarea "Add Core W"
type textarea "x"
type textarea "Add Core"
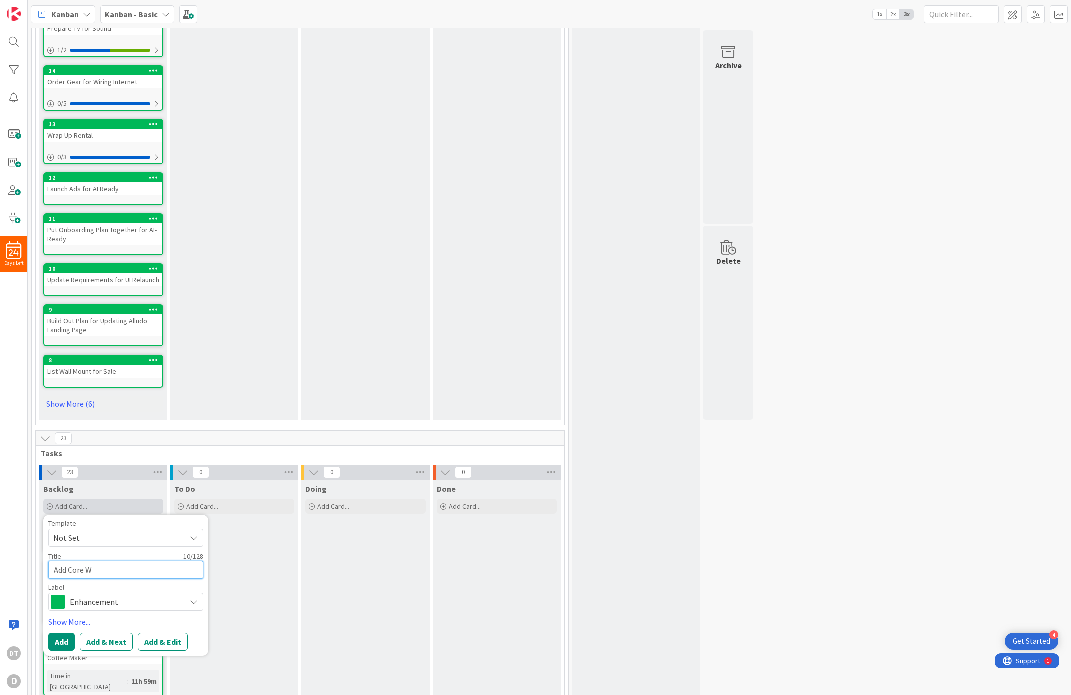
type textarea "x"
type textarea "Add Core D"
type textarea "x"
type textarea "Add Core Dr"
type textarea "x"
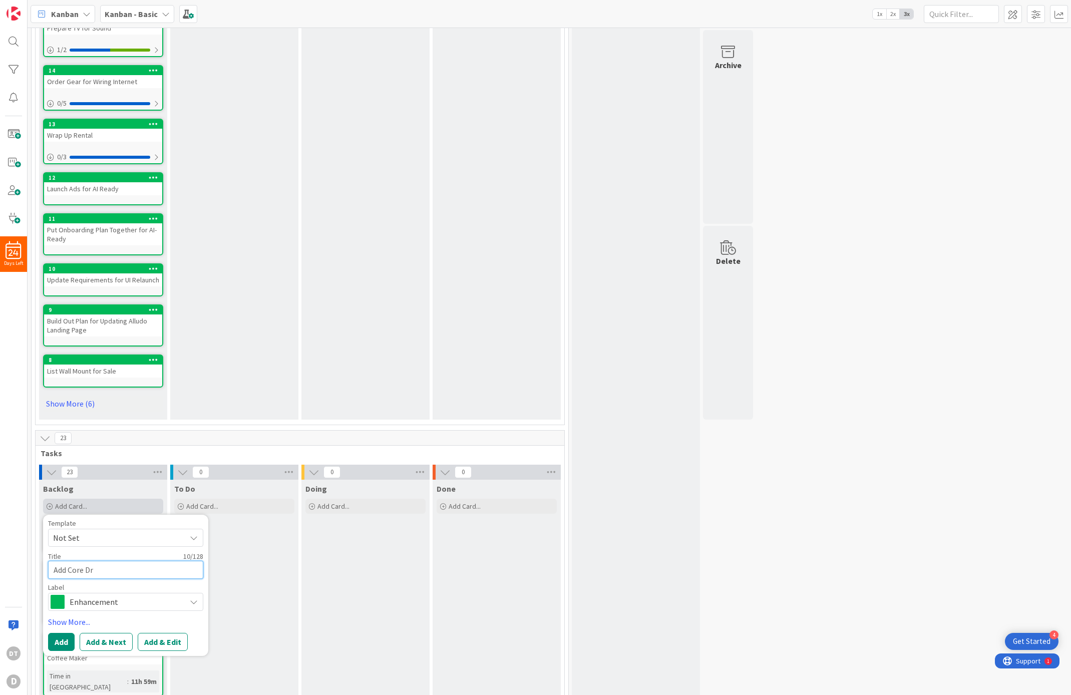
type textarea "Add Core Dri"
type textarea "x"
type textarea "Add Core Dril"
type textarea "x"
type textarea "Add Core Drill"
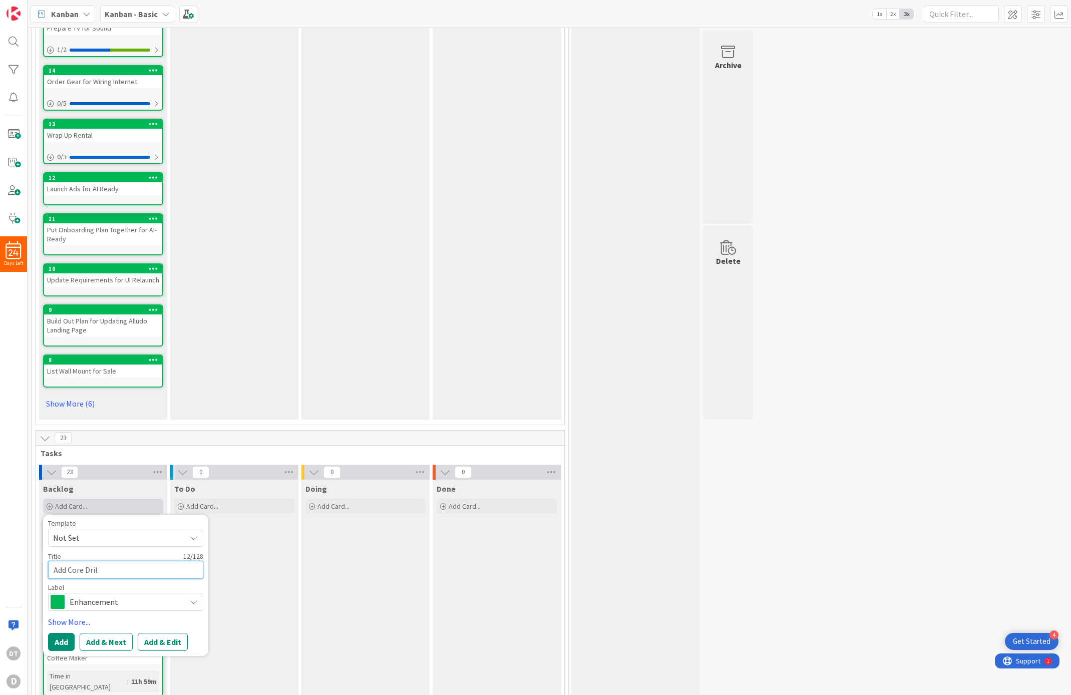
type textarea "x"
type textarea "Add Core Drills"
type textarea "x"
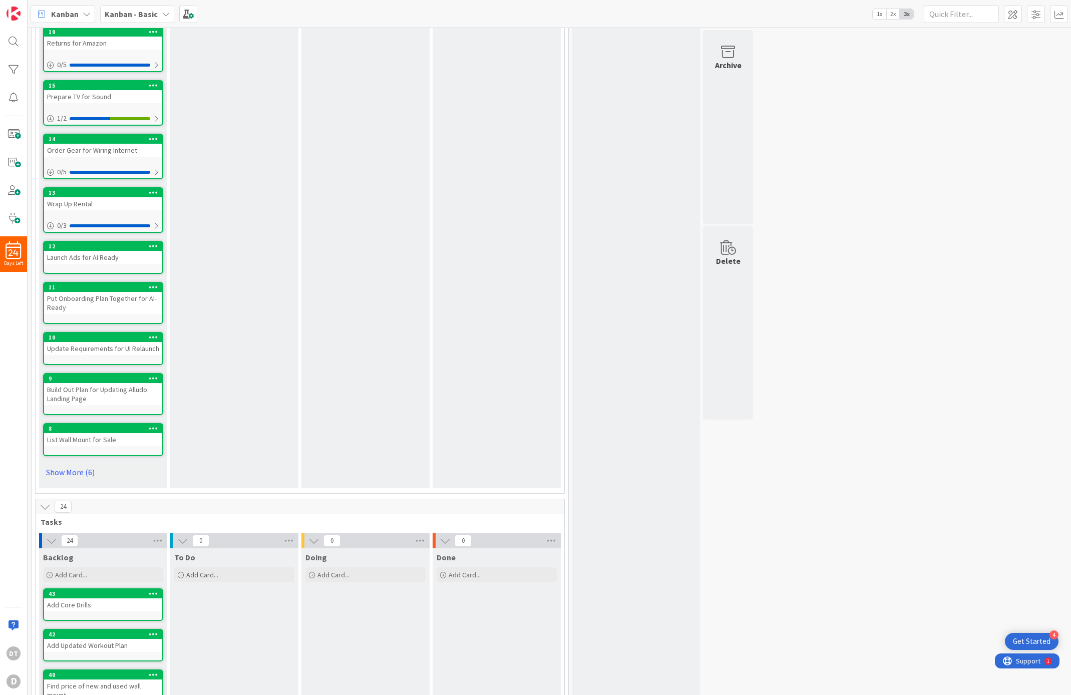
scroll to position [0, 0]
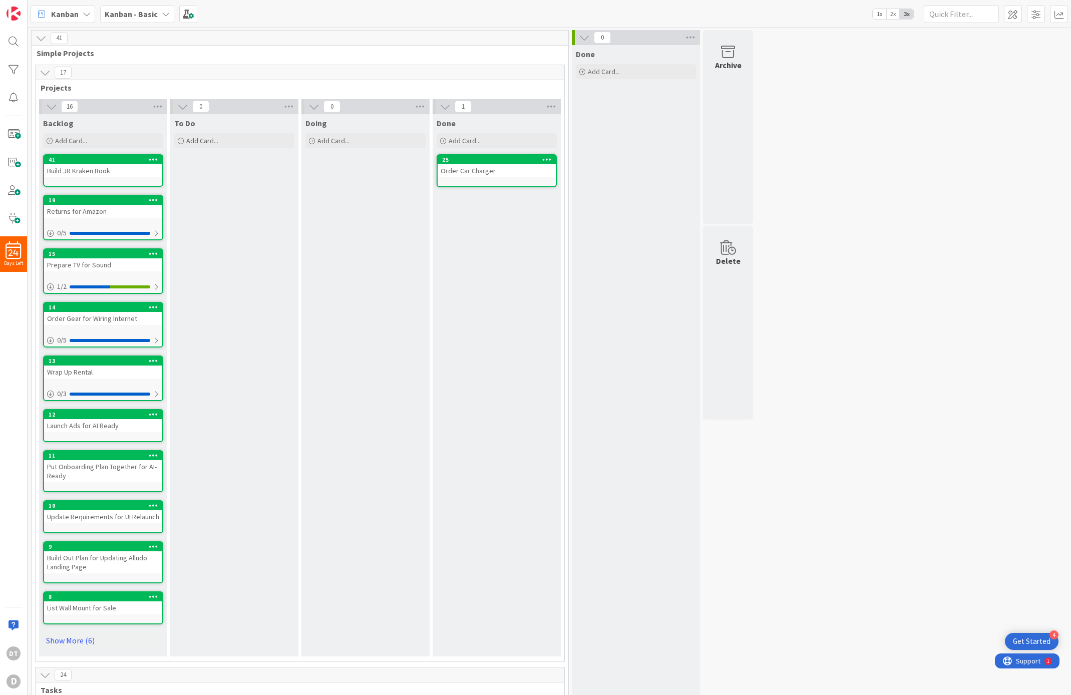
click at [77, 167] on div "Build JR Kraken Book" at bounding box center [103, 170] width 118 height 13
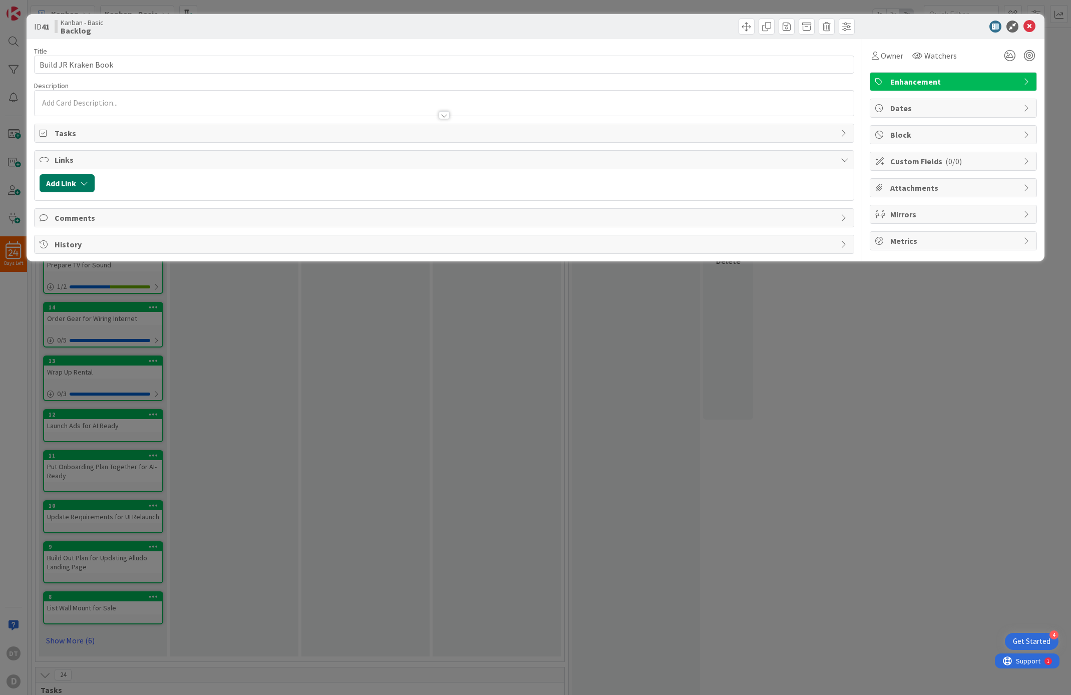
click at [87, 182] on icon "button" at bounding box center [84, 183] width 8 height 8
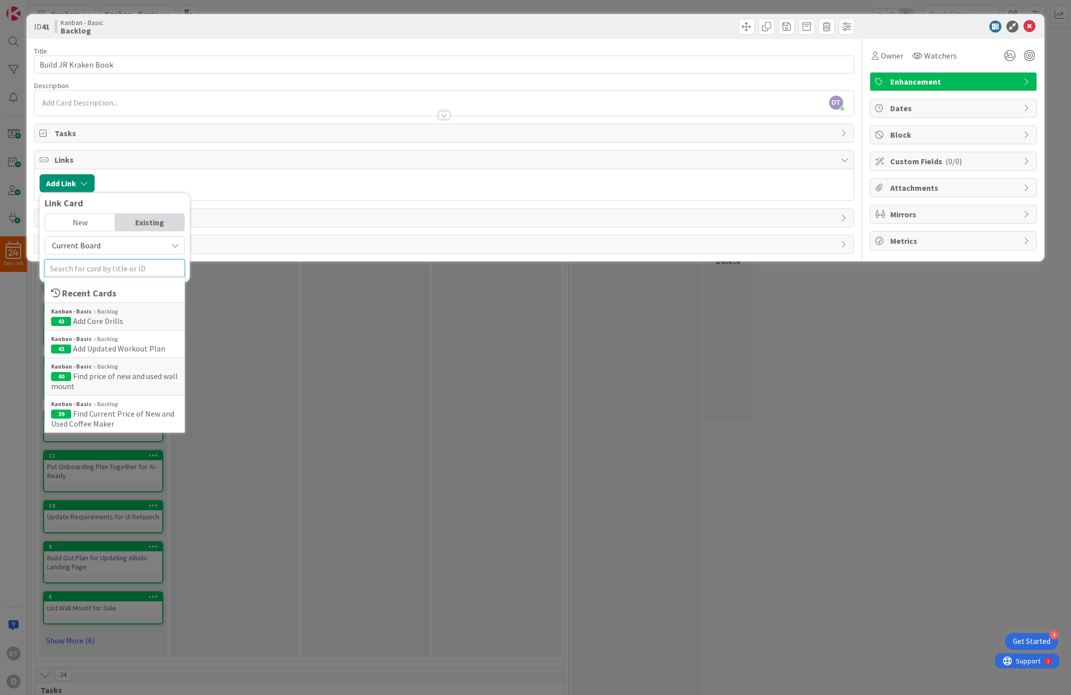
click at [102, 269] on input "text" at bounding box center [115, 268] width 140 height 18
click at [111, 320] on span "Add Core Drills" at bounding box center [98, 321] width 50 height 10
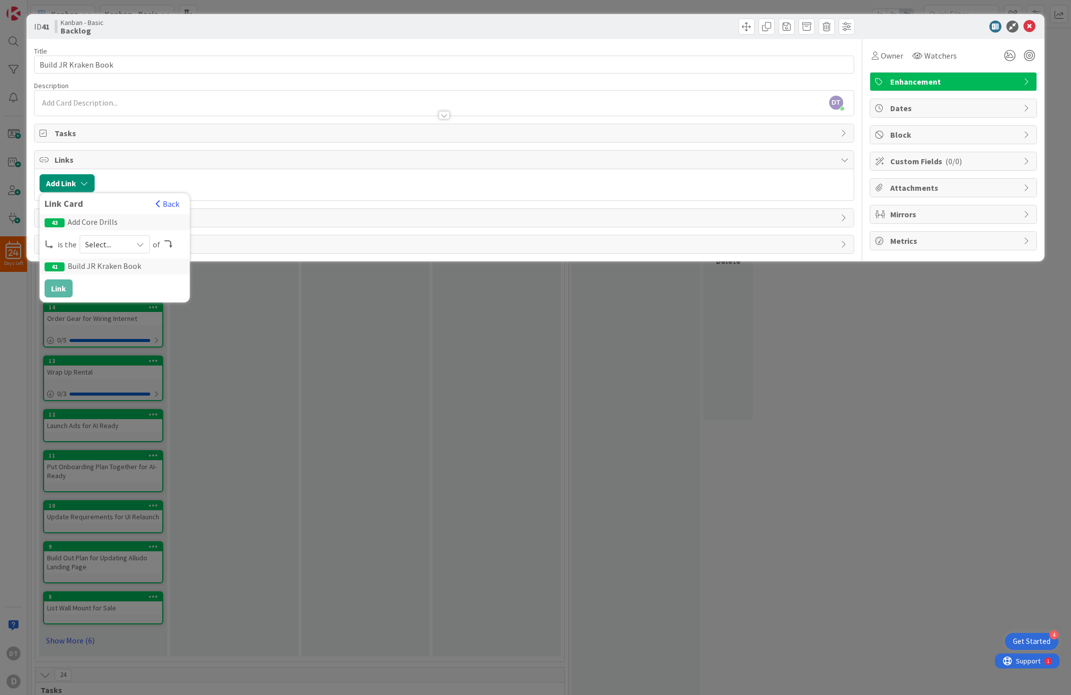
click at [109, 244] on span "Select..." at bounding box center [106, 244] width 42 height 14
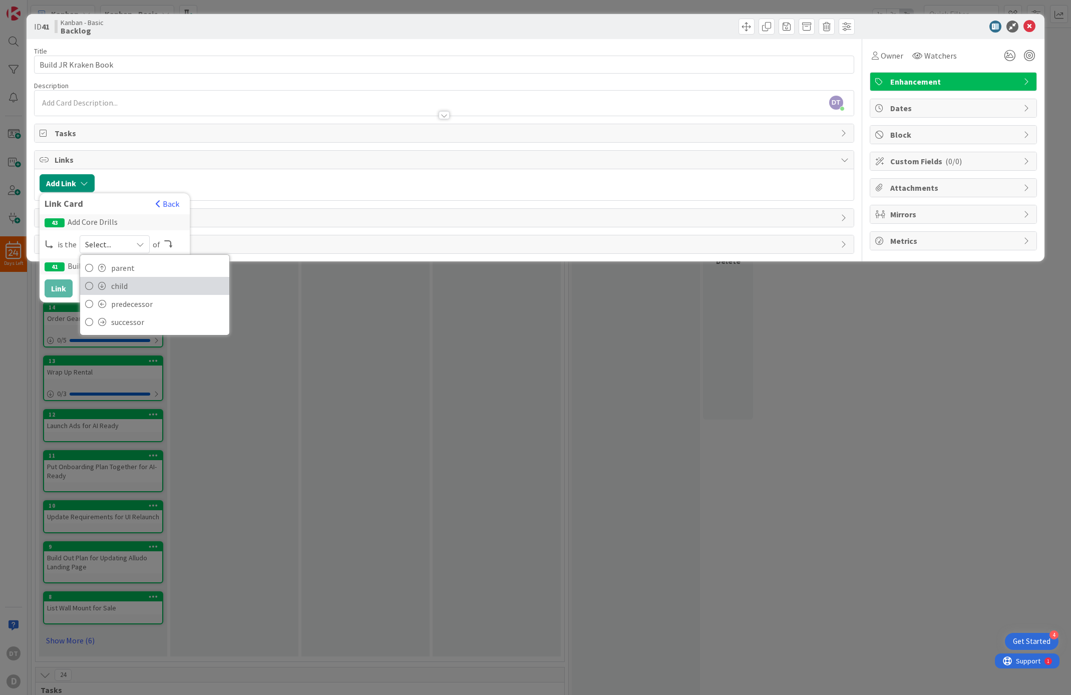
click at [122, 280] on span "child" at bounding box center [167, 285] width 113 height 15
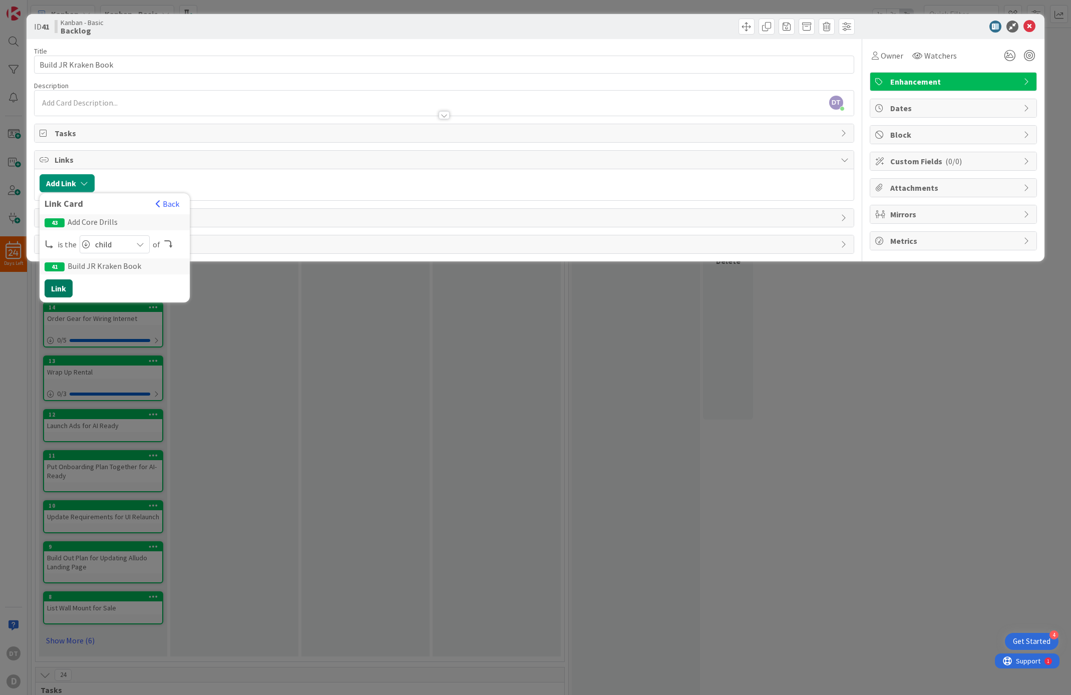
click at [57, 286] on button "Link" at bounding box center [59, 288] width 28 height 18
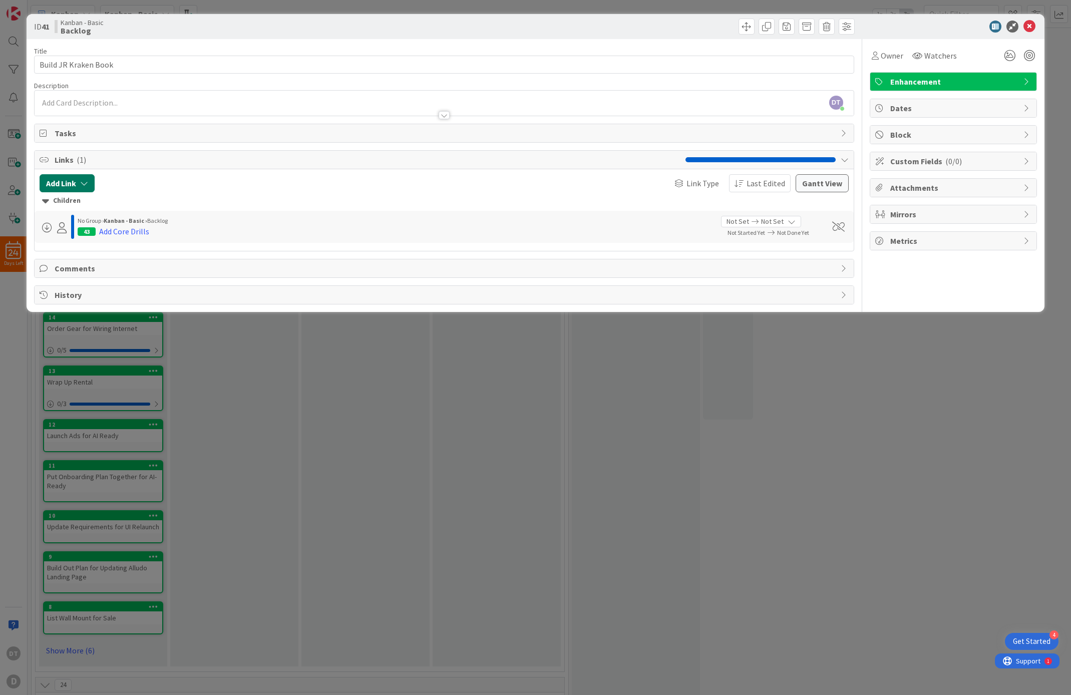
click at [77, 180] on button "Add Link" at bounding box center [67, 183] width 55 height 18
click at [102, 270] on input "text" at bounding box center [115, 268] width 140 height 18
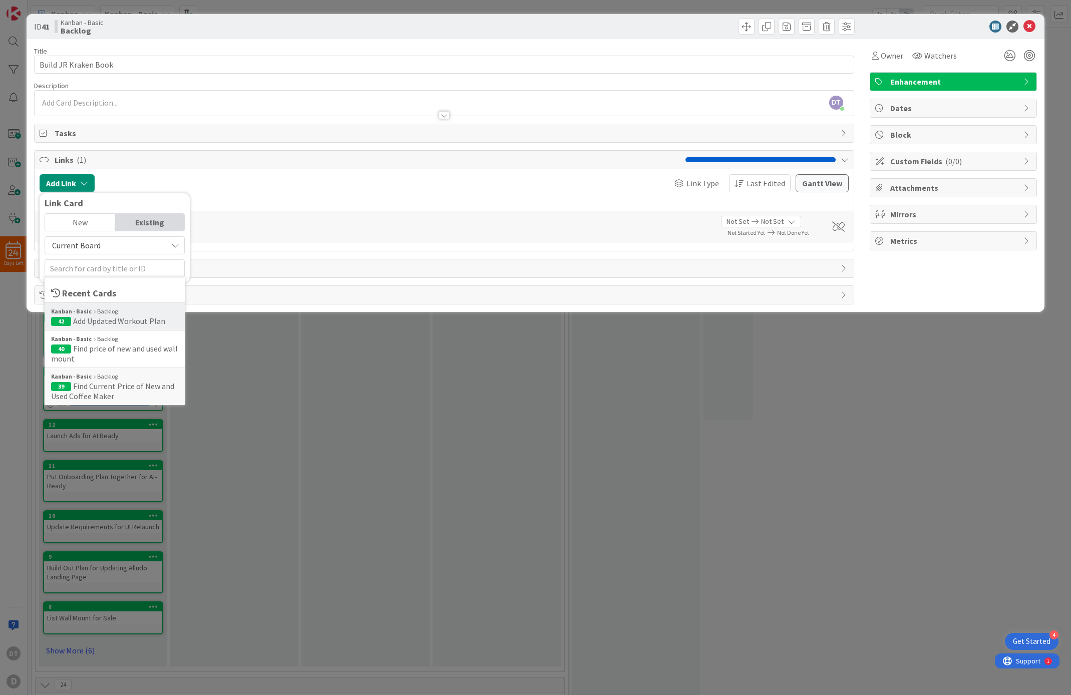
click at [112, 319] on span "Add Updated Workout Plan" at bounding box center [119, 321] width 92 height 10
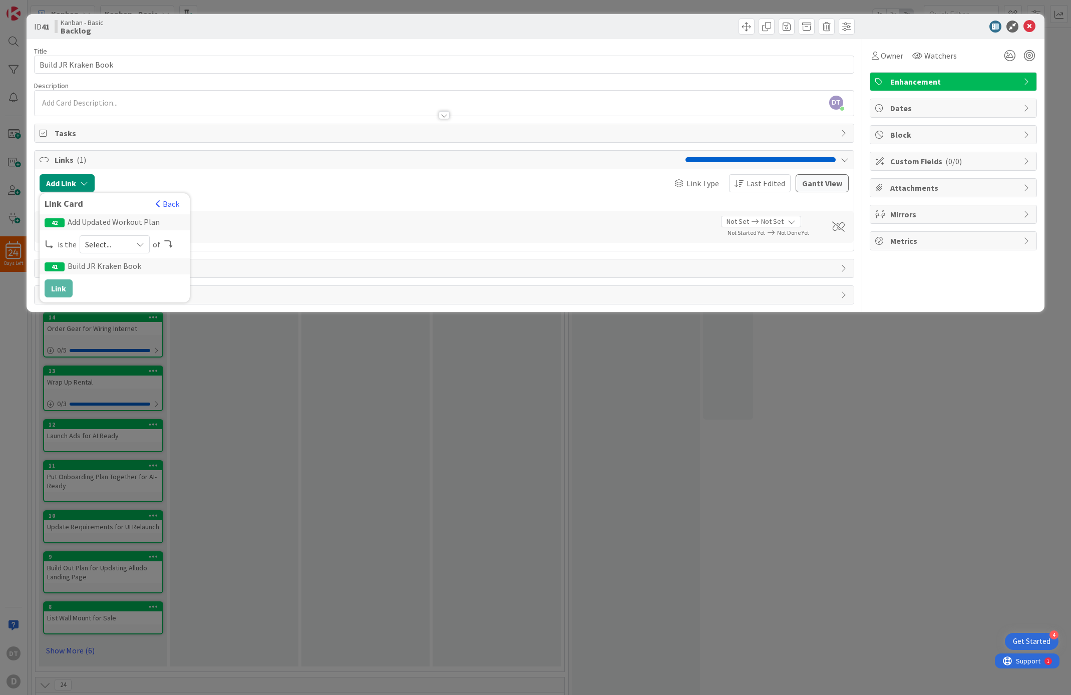
click at [114, 243] on span "Select..." at bounding box center [106, 244] width 42 height 14
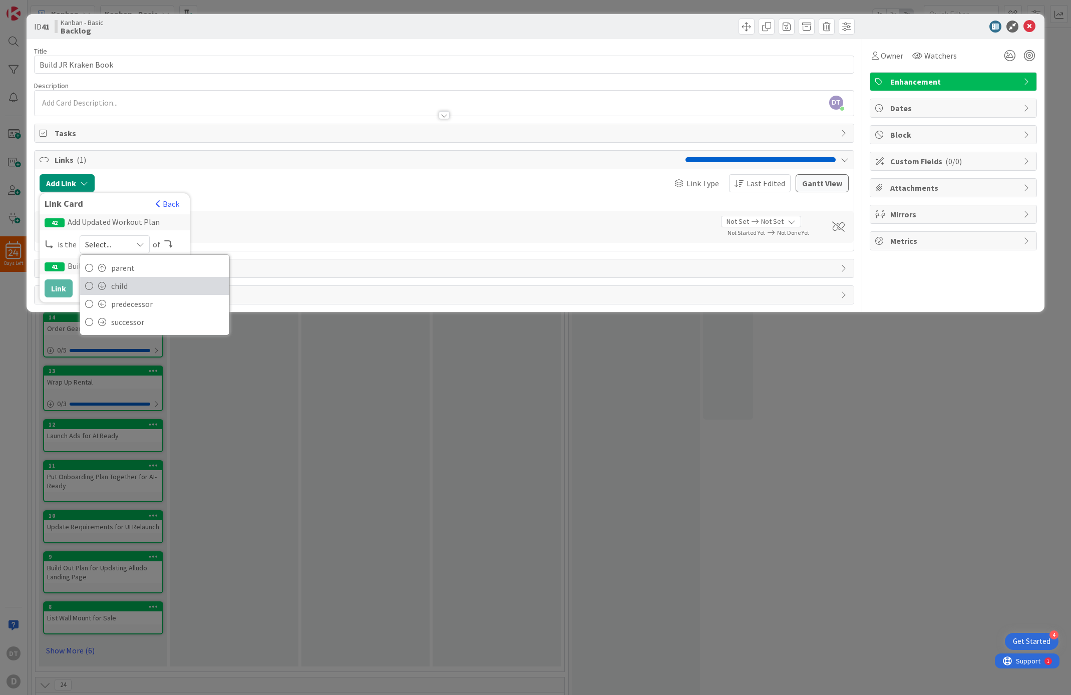
click at [114, 286] on span "child" at bounding box center [167, 285] width 113 height 15
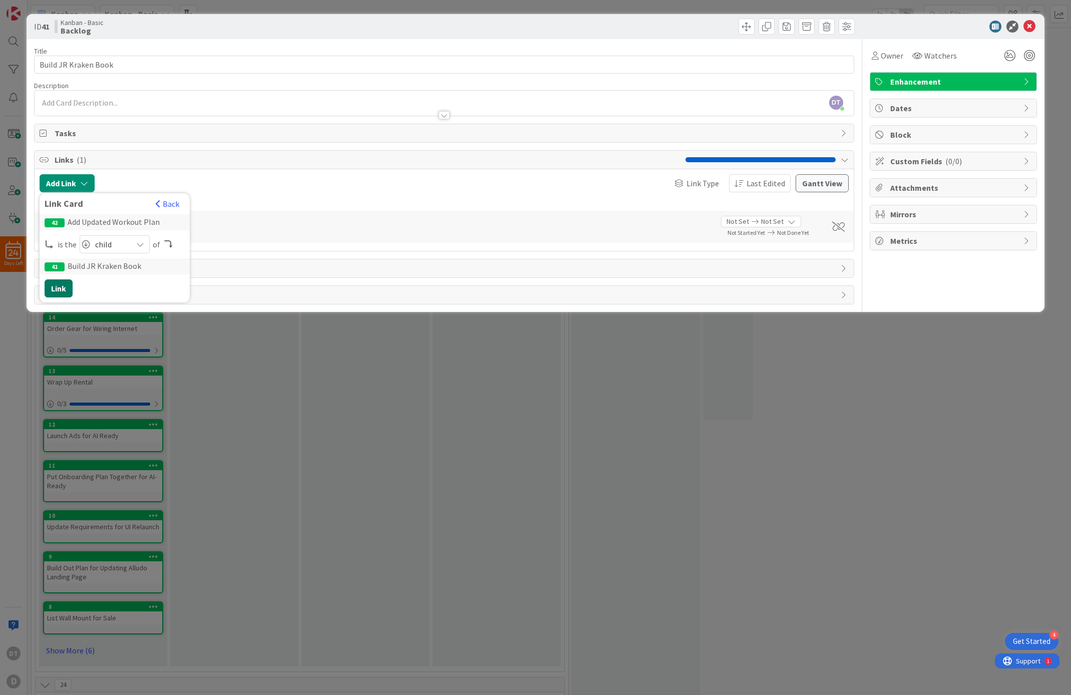
click at [55, 284] on button "Link" at bounding box center [59, 288] width 28 height 18
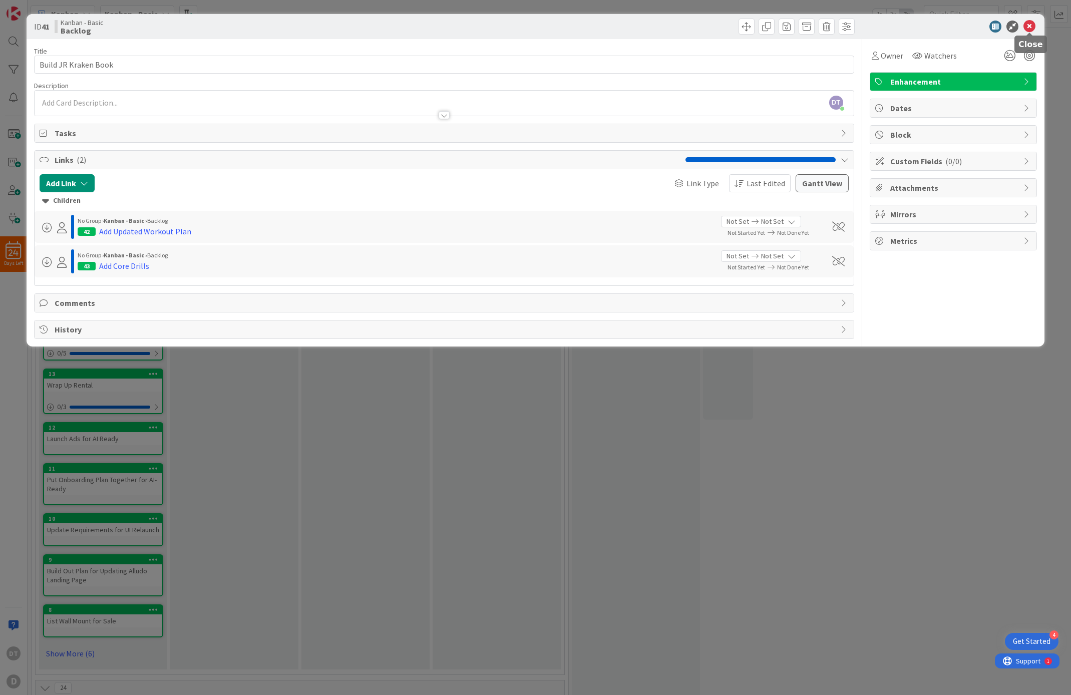
click at [1032, 26] on icon at bounding box center [1029, 27] width 12 height 12
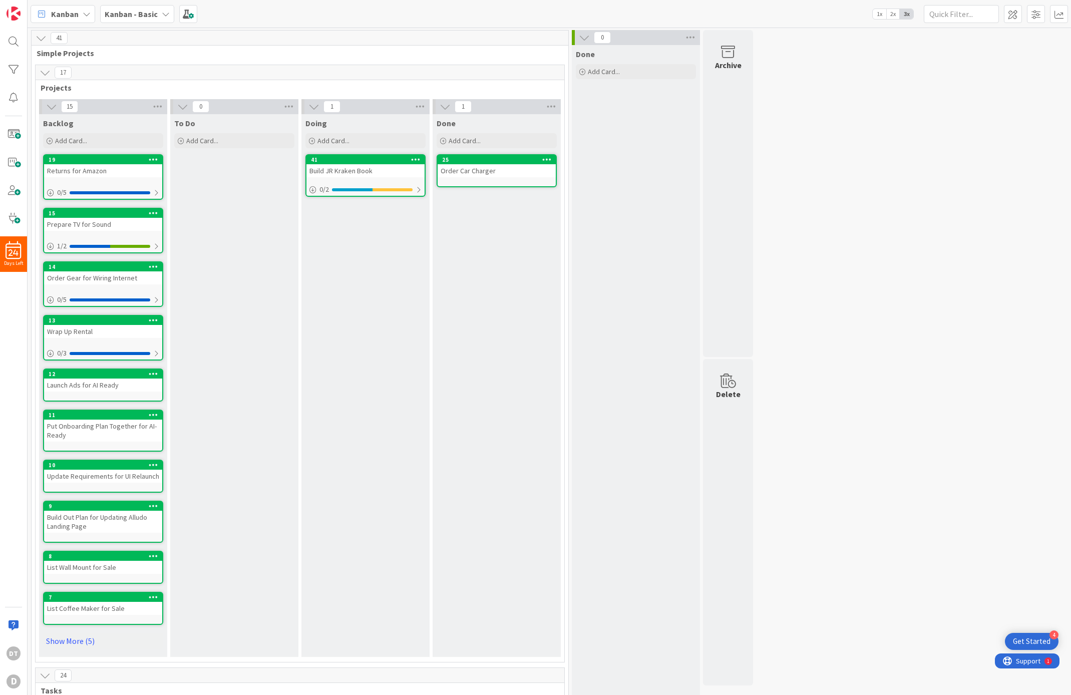
drag, startPoint x: 87, startPoint y: 158, endPoint x: 164, endPoint y: 4, distance: 173.1
